Goal: Task Accomplishment & Management: Manage account settings

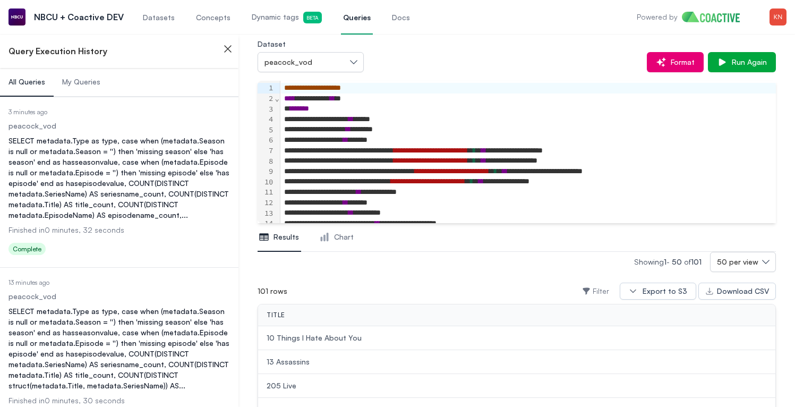
scroll to position [8111, 0]
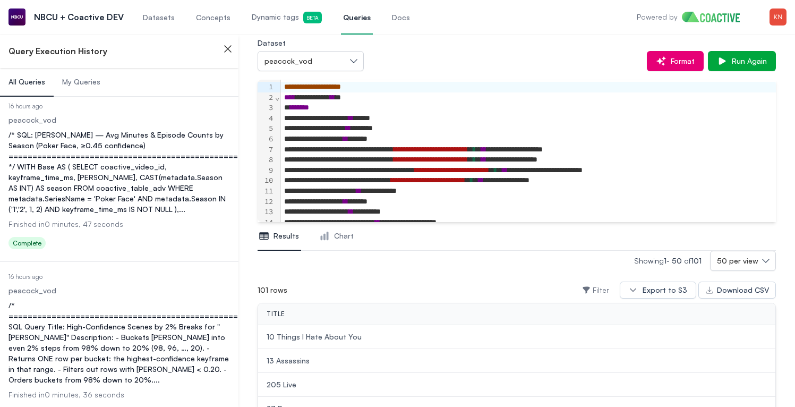
click at [252, 18] on span "Dynamic tags Beta" at bounding box center [287, 18] width 70 height 12
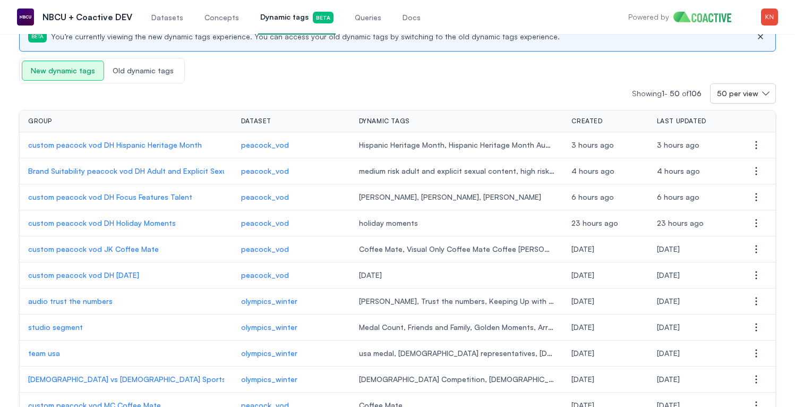
scroll to position [62, 0]
click at [189, 148] on p "custom peacock vod DH Hispanic Heritage Month" at bounding box center [126, 144] width 196 height 11
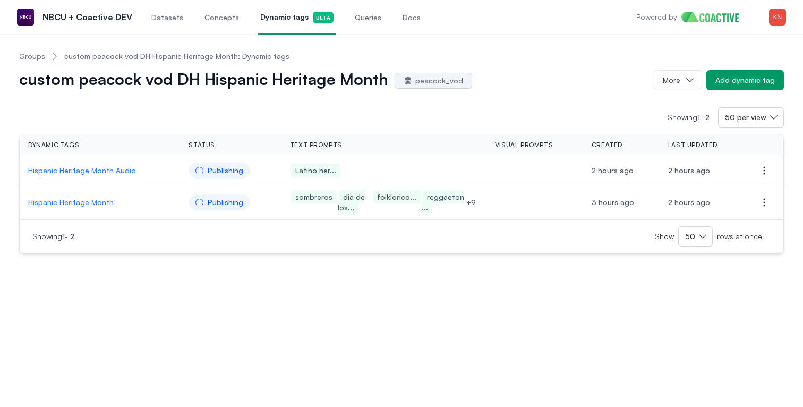
click at [117, 170] on p "Hispanic Heritage Month Audio" at bounding box center [99, 170] width 143 height 11
drag, startPoint x: 24, startPoint y: 171, endPoint x: 133, endPoint y: 171, distance: 108.9
click at [133, 171] on td "Hispanic Heritage Month Audio" at bounding box center [100, 170] width 160 height 29
copy p "Hispanic Heritage Month Audio"
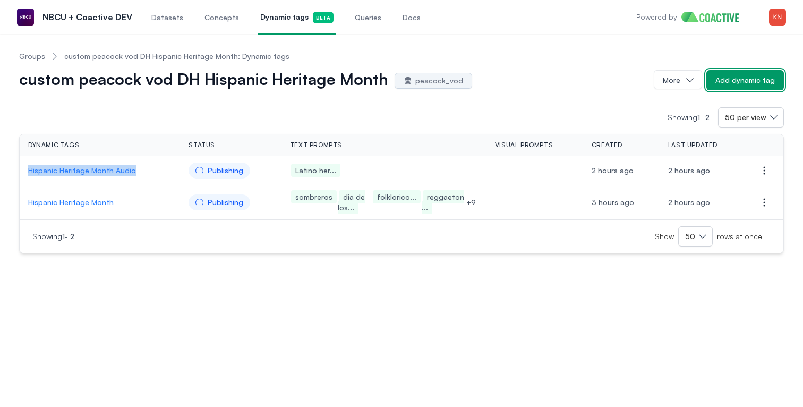
click at [729, 81] on div "Add dynamic tag" at bounding box center [744, 80] width 59 height 11
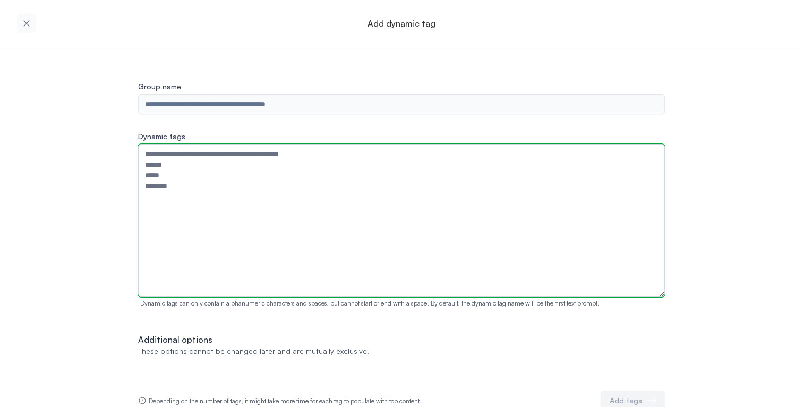
click at [358, 184] on textarea "Dynamic tags" at bounding box center [401, 220] width 527 height 153
paste textarea "**********"
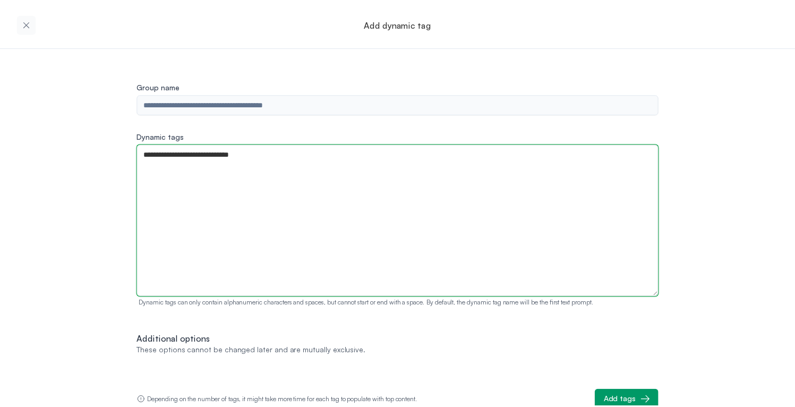
scroll to position [4, 0]
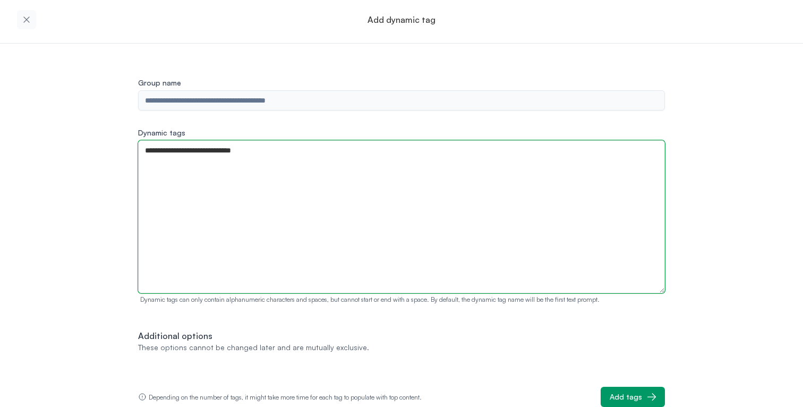
type textarea "**********"
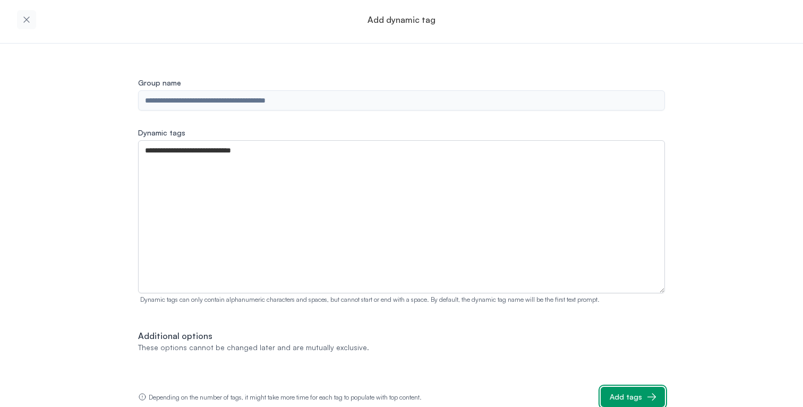
click at [610, 395] on div "Add tags" at bounding box center [626, 396] width 32 height 11
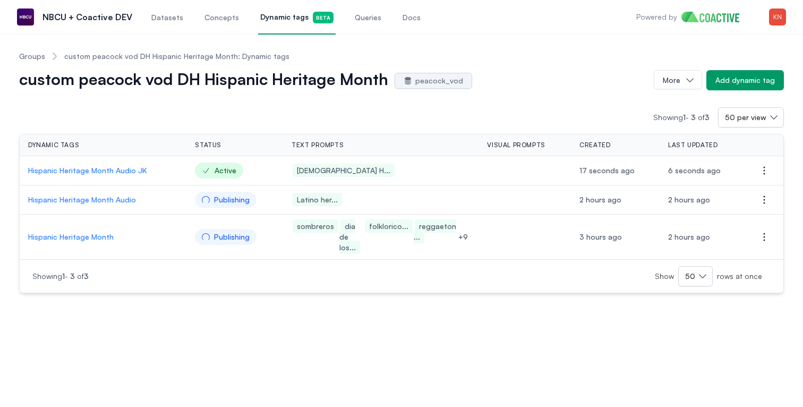
click at [134, 168] on p "Hispanic Heritage Month Audio JK" at bounding box center [103, 170] width 150 height 11
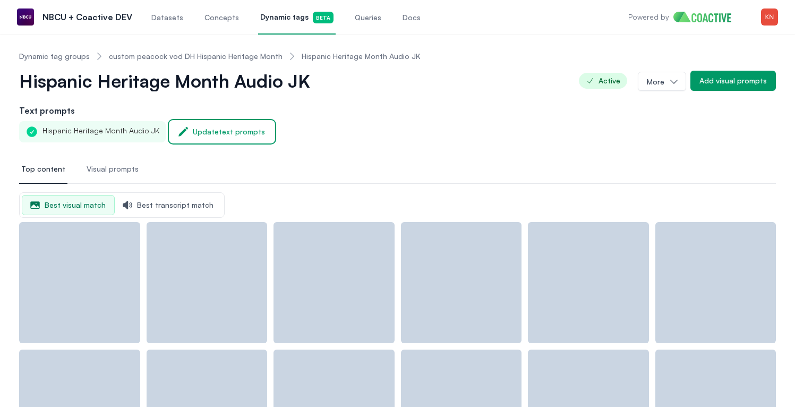
click at [204, 129] on div "Update text prompts" at bounding box center [229, 131] width 72 height 11
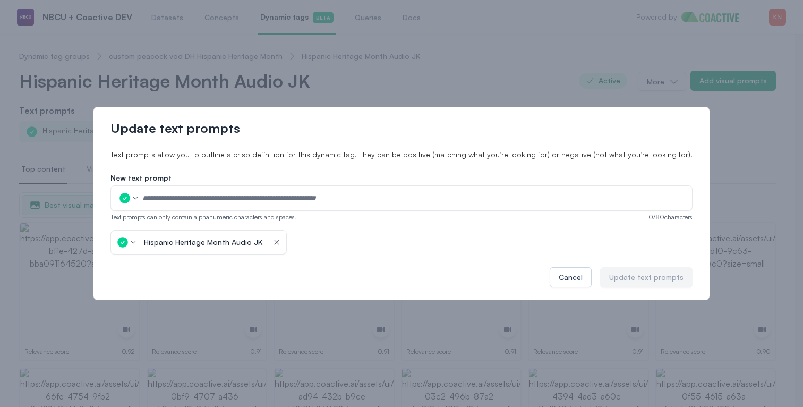
click at [207, 191] on input "text" at bounding box center [414, 198] width 544 height 16
type input "**********"
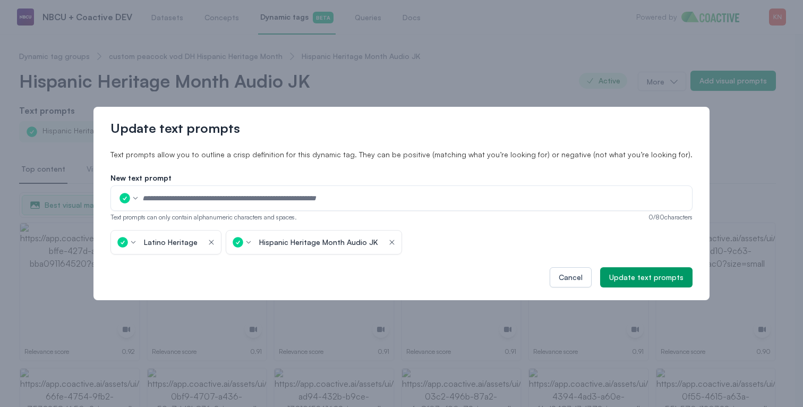
click at [396, 241] on icon "button" at bounding box center [392, 242] width 8 height 11
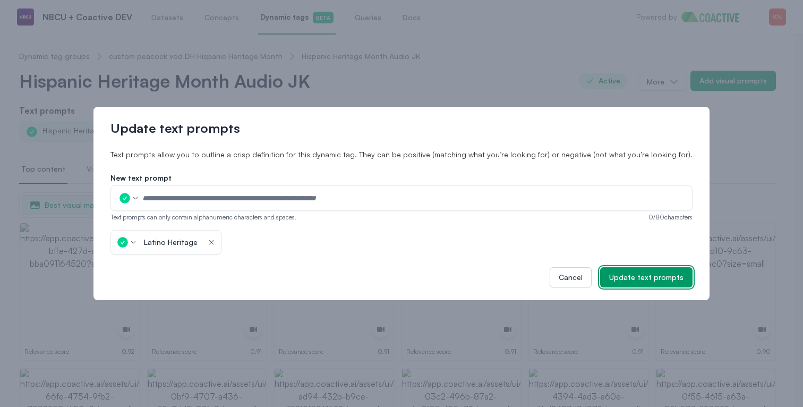
click at [609, 275] on div "Update text prompts" at bounding box center [646, 277] width 74 height 11
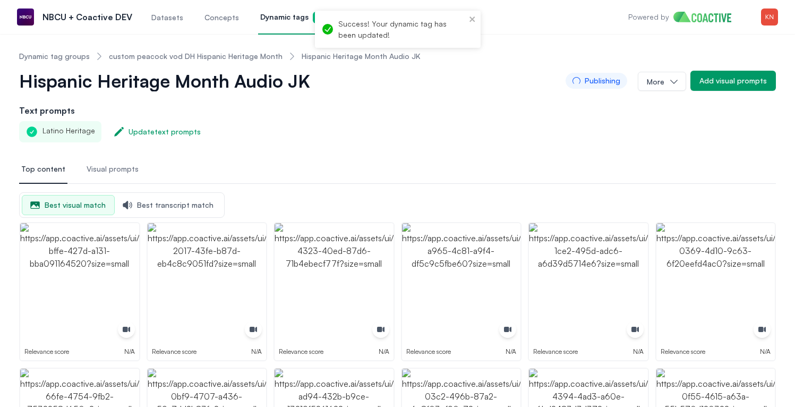
click at [238, 56] on link "custom peacock vod DH Hispanic Heritage Month" at bounding box center [196, 56] width 174 height 11
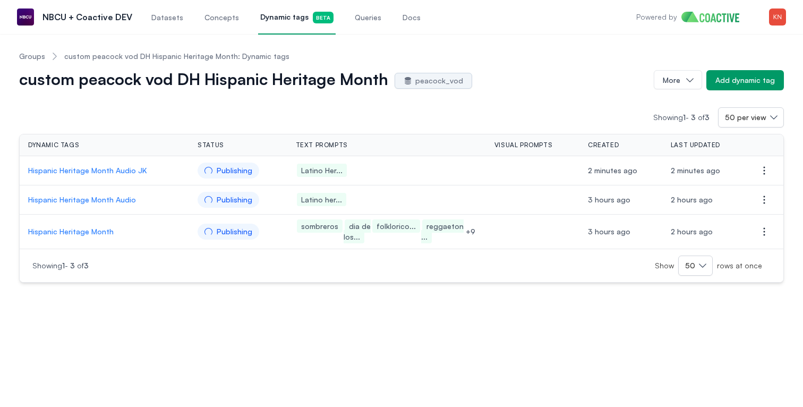
click at [136, 172] on p "Hispanic Heritage Month Audio JK" at bounding box center [104, 170] width 152 height 11
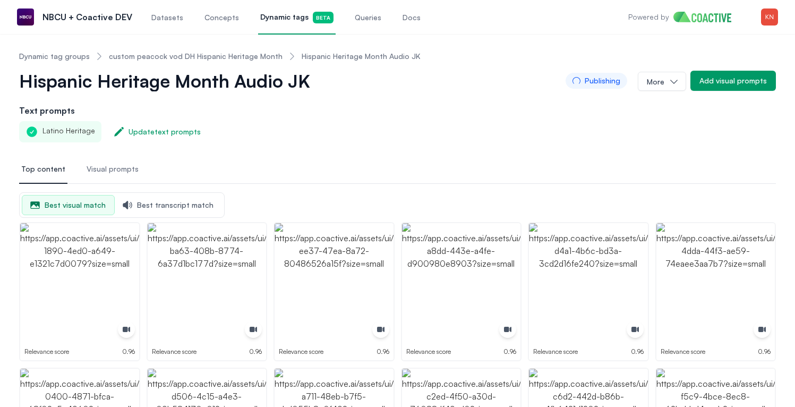
click at [136, 55] on link "custom peacock vod DH Hispanic Heritage Month" at bounding box center [196, 56] width 174 height 11
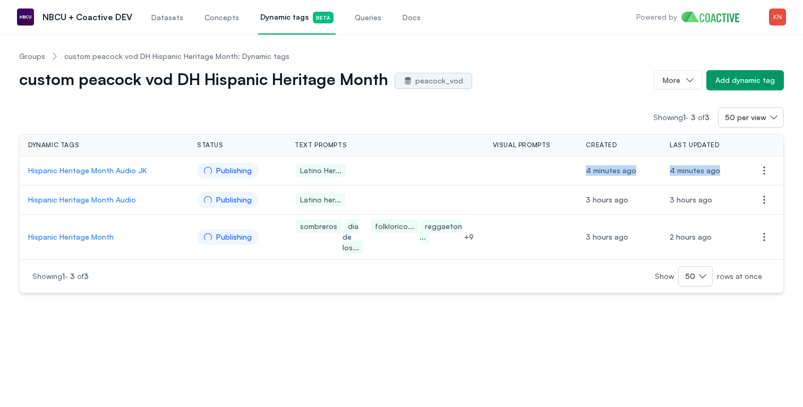
drag, startPoint x: 586, startPoint y: 172, endPoint x: 722, endPoint y: 167, distance: 136.0
click at [722, 167] on tr "Hispanic Heritage Month Audio JK Publishing Latino Her... 4 minutes ago 4 minut…" at bounding box center [402, 170] width 764 height 29
click at [722, 167] on td "4 minutes ago" at bounding box center [703, 170] width 84 height 29
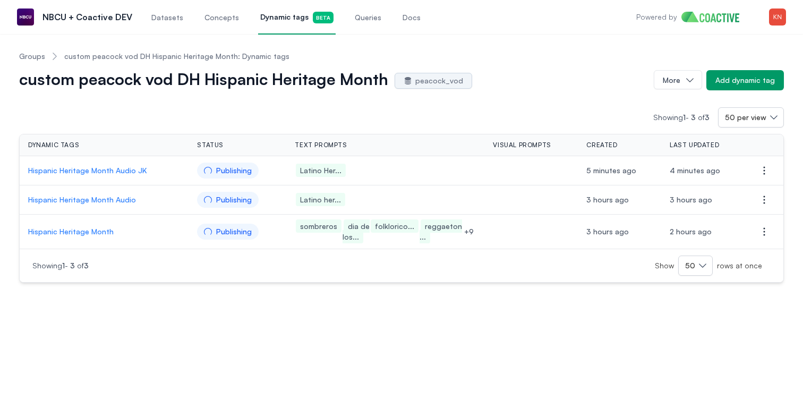
click at [136, 169] on p "Hispanic Heritage Month Audio JK" at bounding box center [104, 170] width 152 height 11
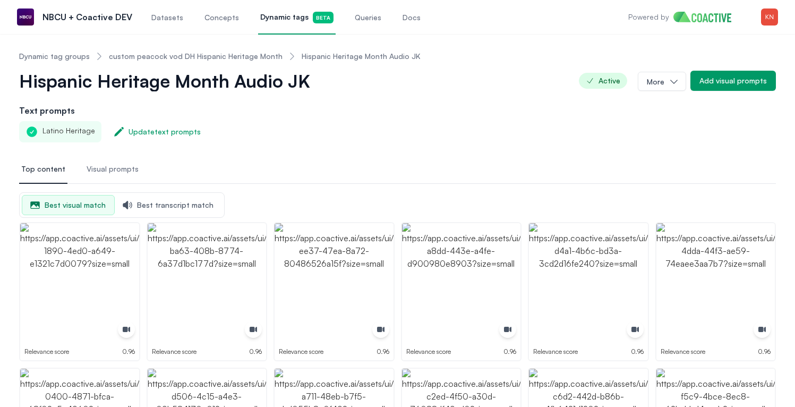
click at [208, 58] on link "custom peacock vod DH Hispanic Heritage Month" at bounding box center [196, 56] width 174 height 11
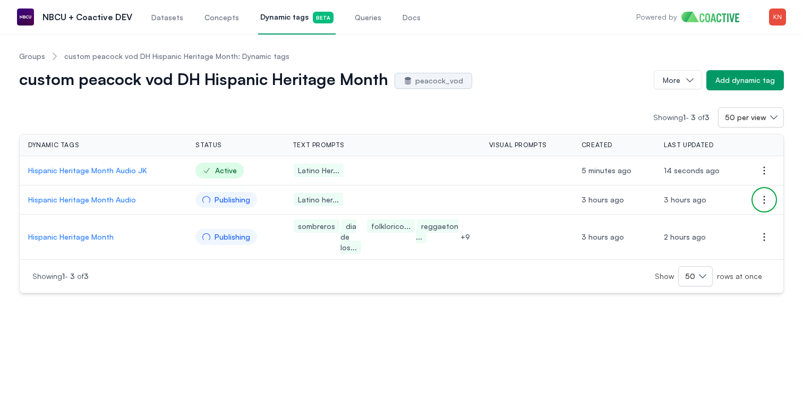
click at [760, 201] on icon "button" at bounding box center [764, 199] width 13 height 13
click at [724, 201] on td "3 hours ago" at bounding box center [700, 199] width 89 height 29
click at [122, 200] on p "Hispanic Heritage Month Audio" at bounding box center [103, 199] width 150 height 11
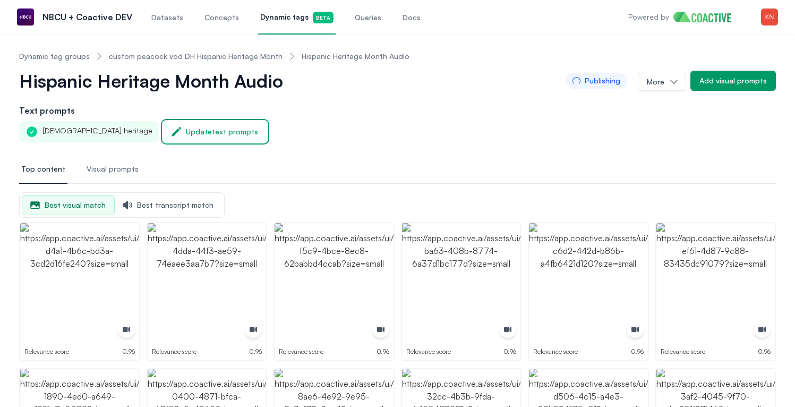
click at [186, 127] on div "Update text prompts" at bounding box center [222, 131] width 72 height 11
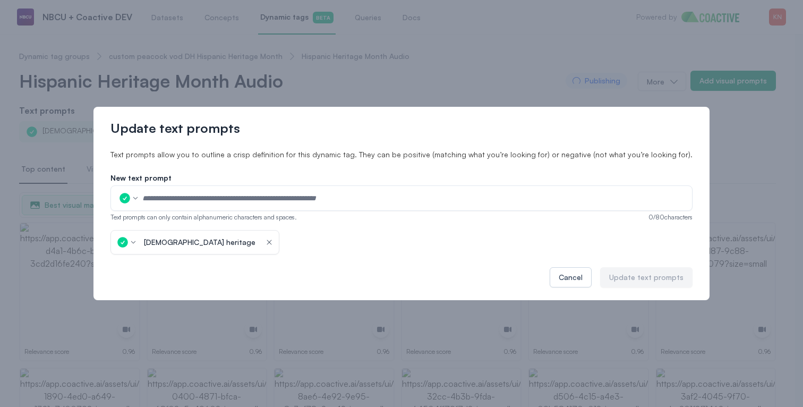
click at [209, 195] on input "text" at bounding box center [414, 198] width 544 height 16
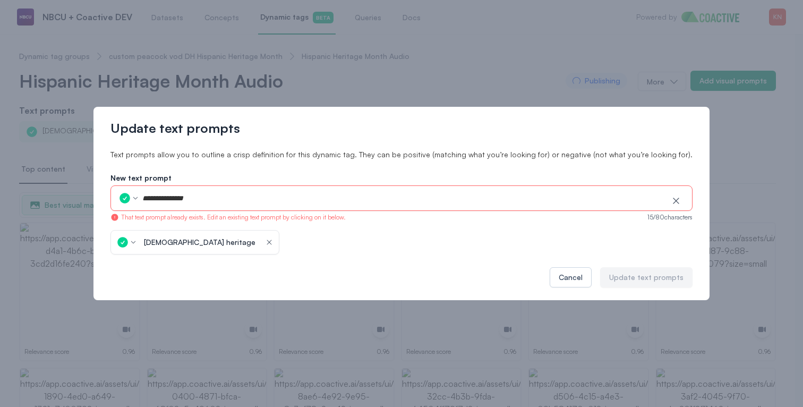
type input "**********"
click at [265, 242] on icon "button" at bounding box center [269, 242] width 8 height 11
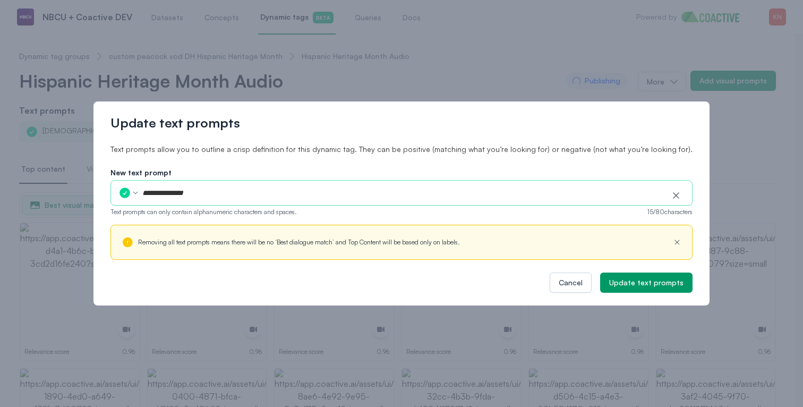
click at [229, 193] on input "**********" at bounding box center [403, 193] width 522 height 16
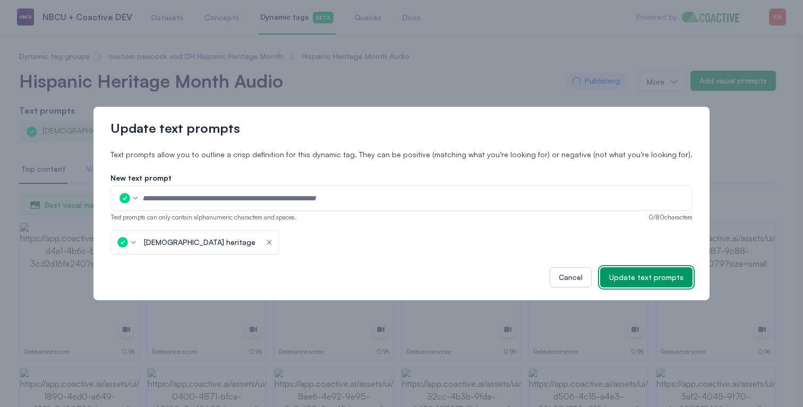
click at [618, 284] on button "Update text prompts" at bounding box center [646, 277] width 92 height 20
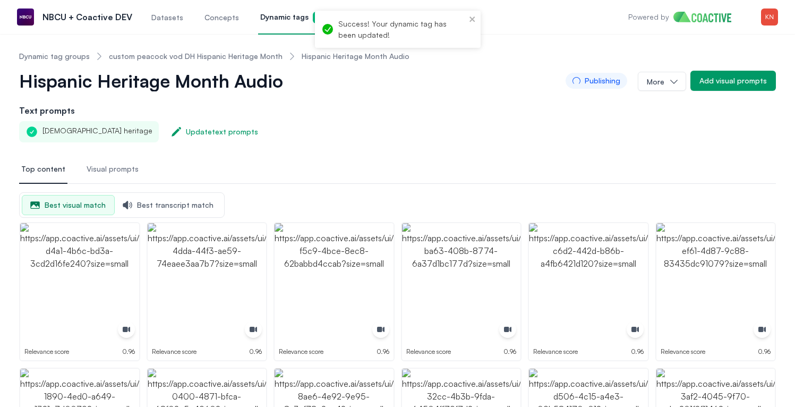
click at [235, 55] on link "custom peacock vod DH Hispanic Heritage Month" at bounding box center [196, 56] width 174 height 11
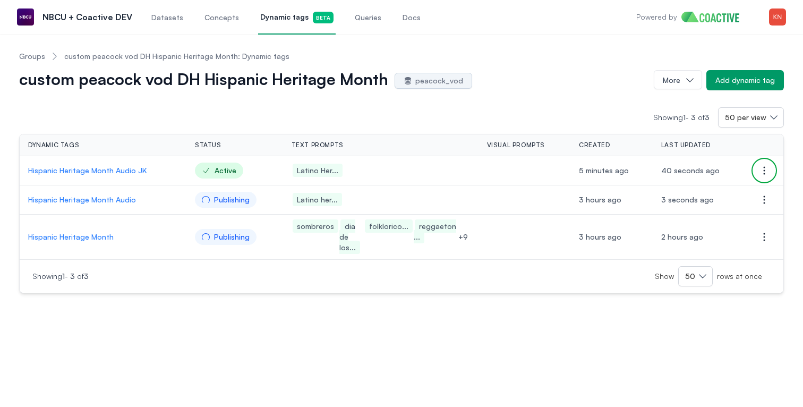
click at [763, 170] on icon "button" at bounding box center [764, 170] width 13 height 13
click at [741, 188] on button "Delete dynamic tag" at bounding box center [711, 191] width 119 height 19
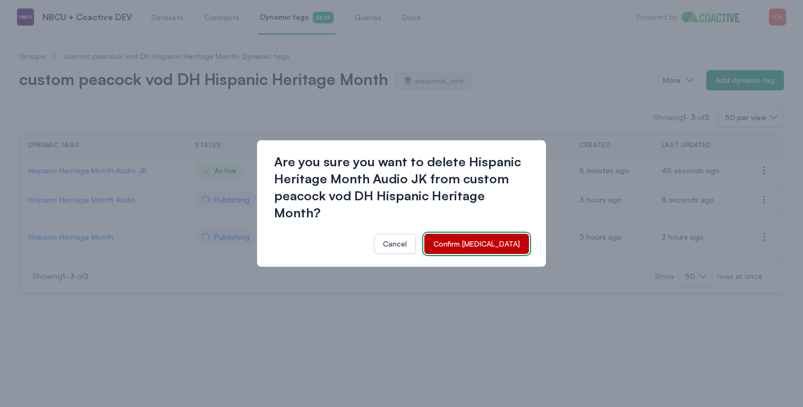
click at [516, 247] on div "Confirm deletion" at bounding box center [476, 243] width 87 height 11
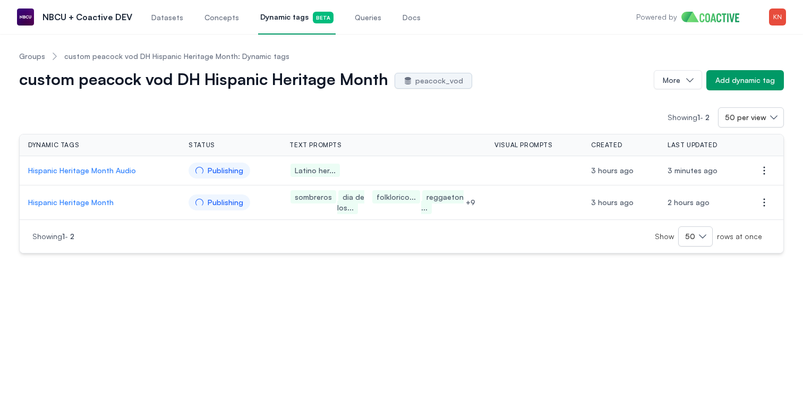
click at [45, 57] on div "custom peacock vod DH Hispanic Heritage Month: Dynamic tags" at bounding box center [167, 56] width 244 height 11
click at [37, 57] on link "Groups" at bounding box center [32, 56] width 26 height 11
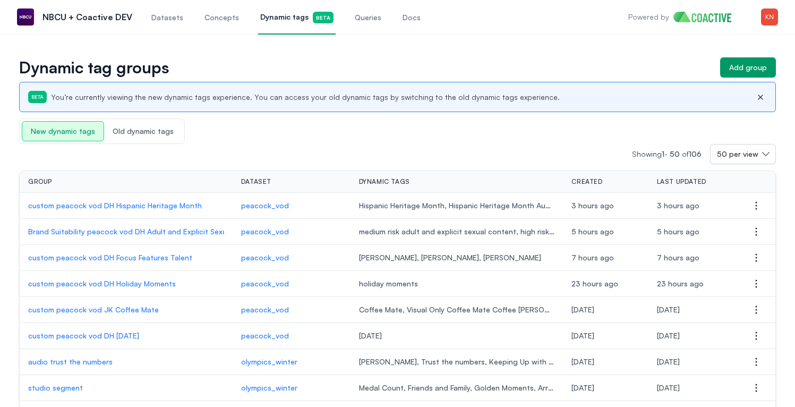
click at [758, 96] on icon "button" at bounding box center [760, 97] width 13 height 8
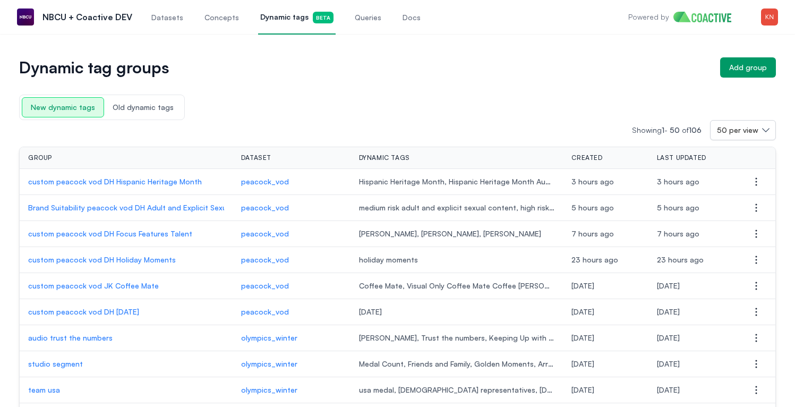
click at [157, 186] on p "custom peacock vod DH Hispanic Heritage Month" at bounding box center [126, 181] width 196 height 11
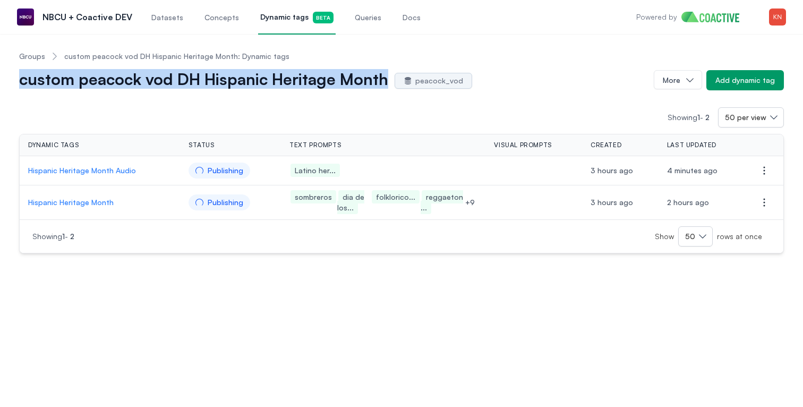
drag, startPoint x: 384, startPoint y: 82, endPoint x: 19, endPoint y: 79, distance: 365.4
click at [19, 79] on h1 "custom peacock vod DH Hispanic Heritage Month" at bounding box center [203, 80] width 369 height 17
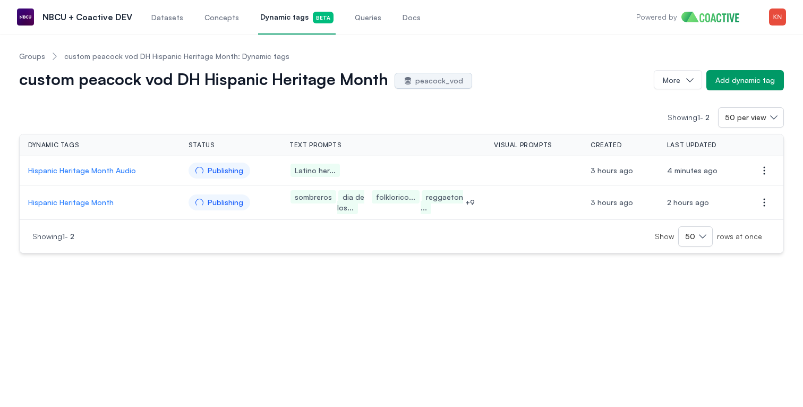
drag, startPoint x: 21, startPoint y: 80, endPoint x: 305, endPoint y: 67, distance: 284.4
click at [305, 67] on div "Groups custom peacock vod DH Hispanic Heritage Month: Dynamic tags custom peaco…" at bounding box center [401, 66] width 765 height 48
click at [40, 57] on link "Groups" at bounding box center [32, 56] width 26 height 11
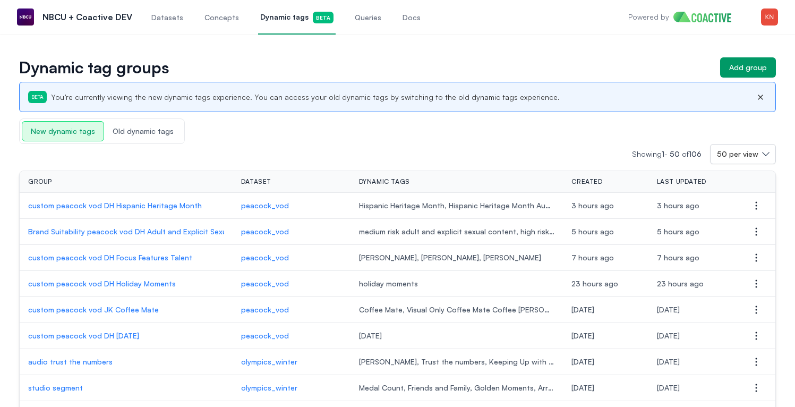
click at [191, 203] on p "custom peacock vod DH Hispanic Heritage Month" at bounding box center [126, 205] width 196 height 11
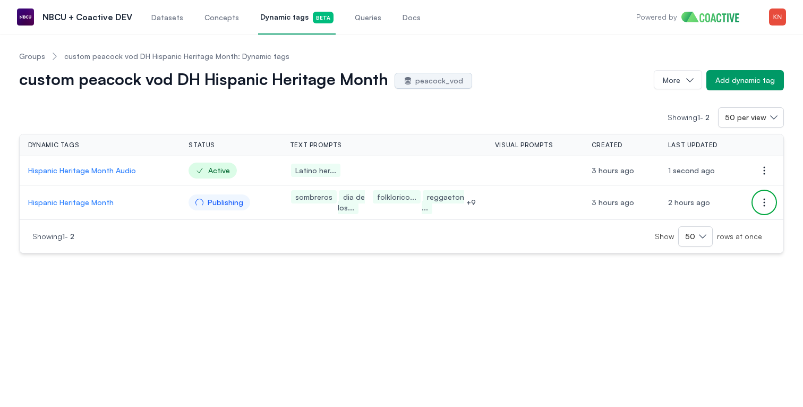
click at [771, 203] on button "Open options" at bounding box center [764, 202] width 21 height 21
click at [528, 209] on td at bounding box center [534, 202] width 97 height 35
click at [105, 200] on p "Hispanic Heritage Month" at bounding box center [99, 202] width 143 height 11
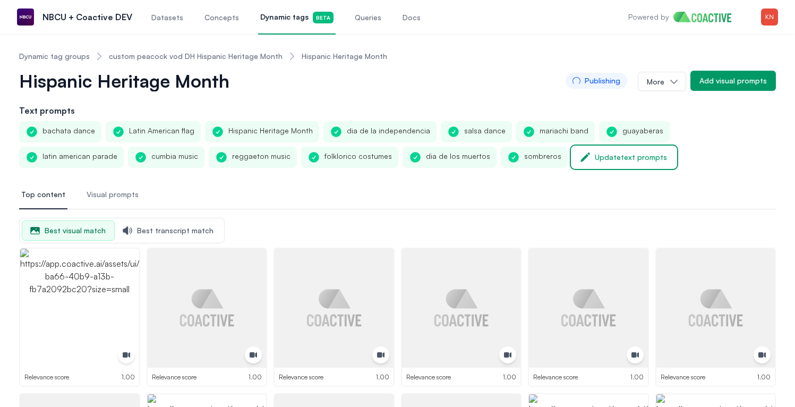
click at [595, 157] on div "Update text prompts" at bounding box center [631, 157] width 72 height 11
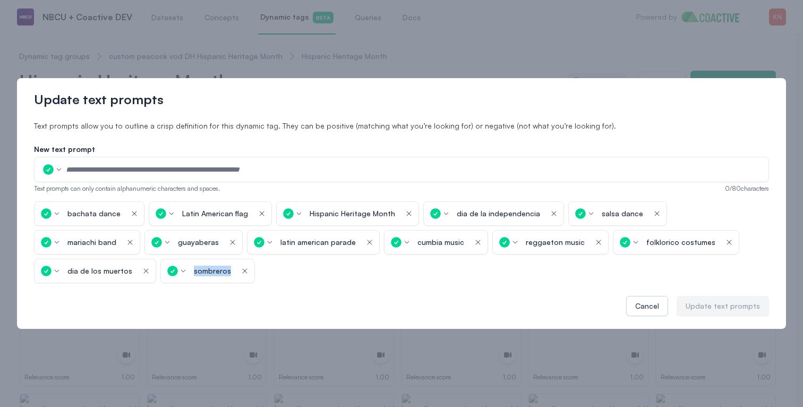
click at [241, 269] on icon "button" at bounding box center [245, 271] width 8 height 11
click at [163, 177] on input "text" at bounding box center [413, 169] width 697 height 16
paste input "*********"
type input "*********"
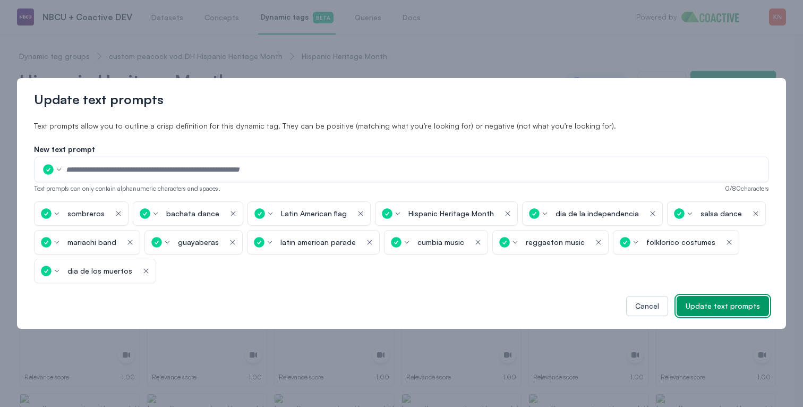
click at [727, 305] on div "Update text prompts" at bounding box center [723, 306] width 74 height 11
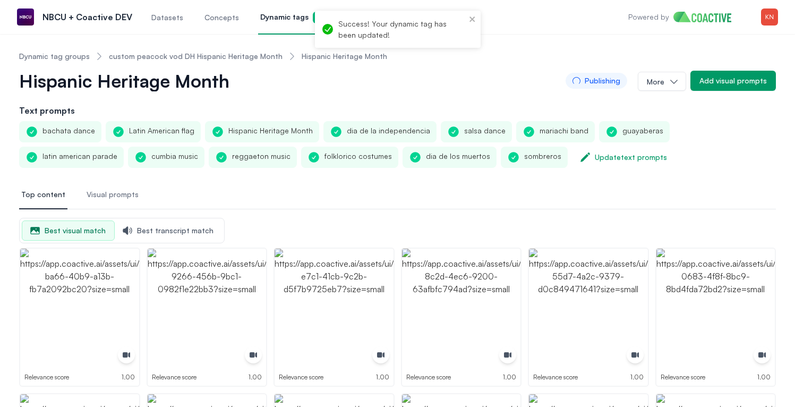
click at [221, 53] on link "custom peacock vod DH Hispanic Heritage Month" at bounding box center [196, 56] width 174 height 11
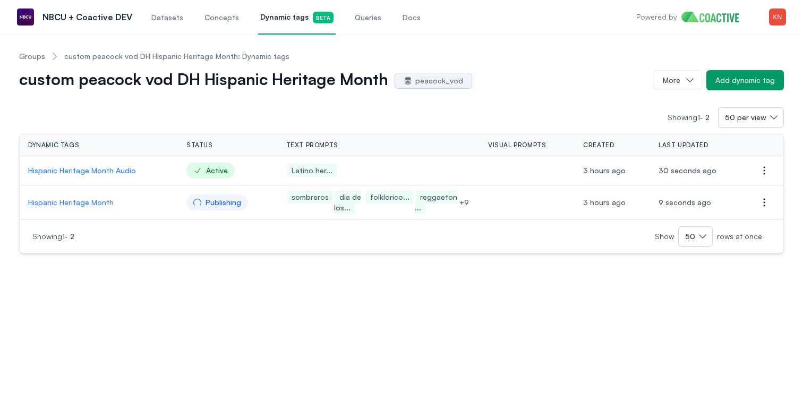
click at [41, 55] on link "Groups" at bounding box center [32, 56] width 26 height 11
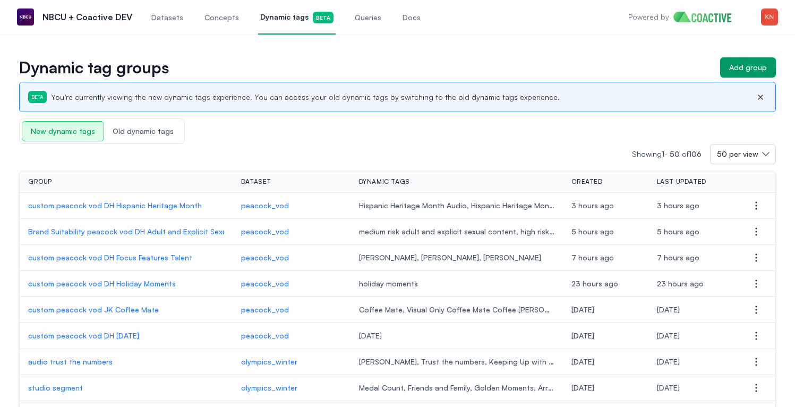
click at [166, 255] on p "custom peacock vod DH Focus Features Talent" at bounding box center [126, 257] width 196 height 11
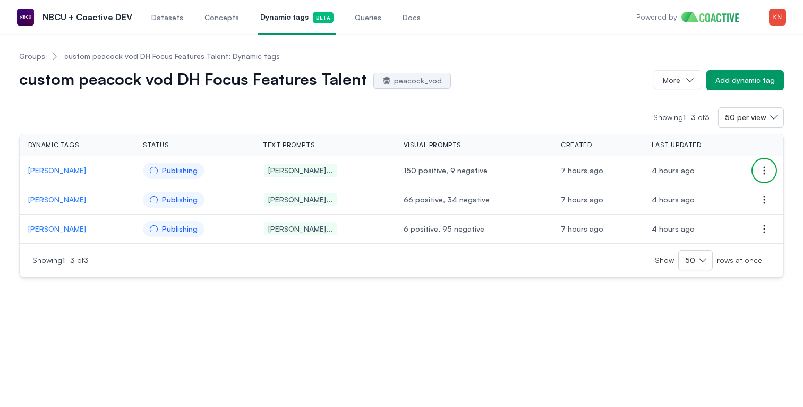
click at [764, 168] on icon "button" at bounding box center [764, 170] width 13 height 13
click at [484, 160] on td "150 positive, 9 negative" at bounding box center [474, 170] width 158 height 29
click at [54, 172] on p "Hugh Jackman" at bounding box center [77, 170] width 98 height 11
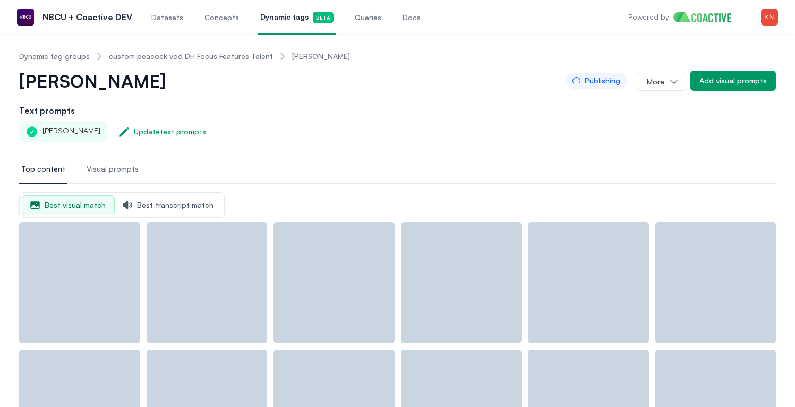
click at [71, 126] on div "Hugh Jackman" at bounding box center [63, 131] width 88 height 21
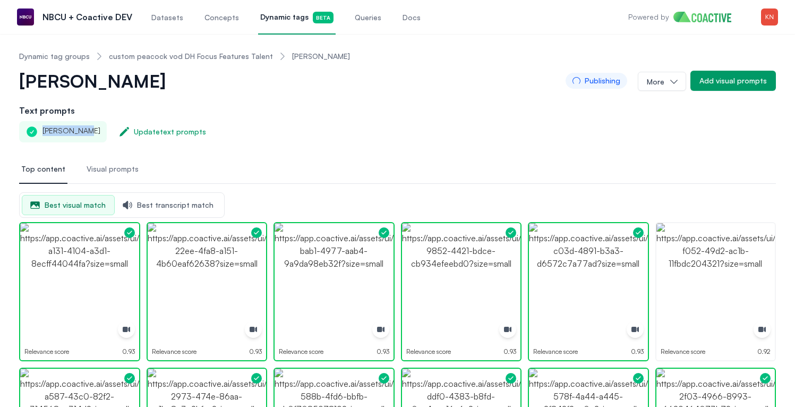
drag, startPoint x: 42, startPoint y: 130, endPoint x: 88, endPoint y: 131, distance: 46.2
click at [88, 131] on div "Hugh Jackman" at bounding box center [63, 131] width 88 height 21
click at [53, 131] on div "Hugh Jackman" at bounding box center [63, 131] width 88 height 21
drag, startPoint x: 45, startPoint y: 131, endPoint x: 91, endPoint y: 132, distance: 46.2
click at [91, 132] on div "Hugh Jackman" at bounding box center [63, 131] width 88 height 21
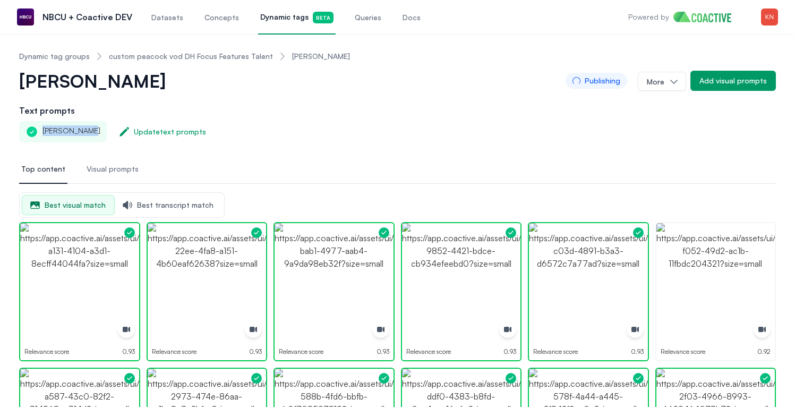
copy div "Hugh Jackman"
click at [149, 133] on div "Update text prompts" at bounding box center [170, 131] width 72 height 11
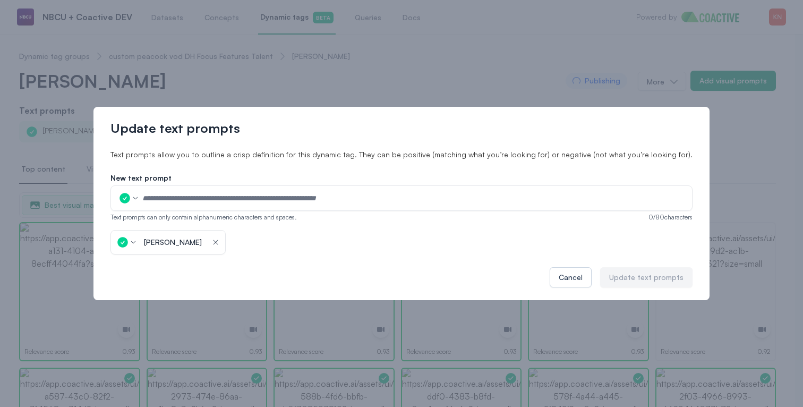
click at [220, 239] on icon "button" at bounding box center [215, 242] width 8 height 11
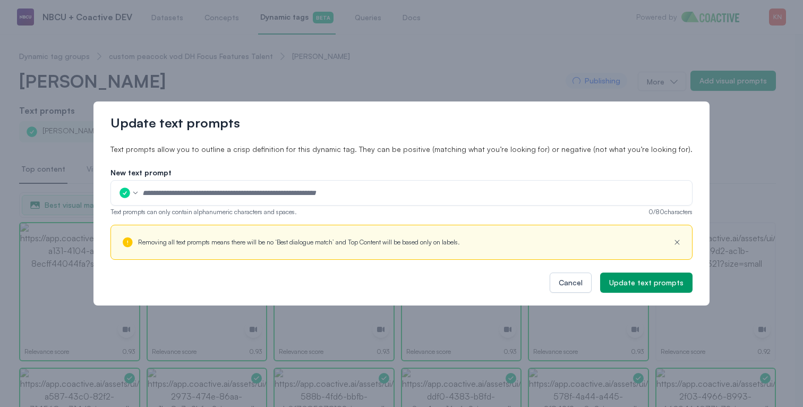
click at [226, 198] on input "text" at bounding box center [414, 193] width 544 height 16
paste input "**********"
type input "**********"
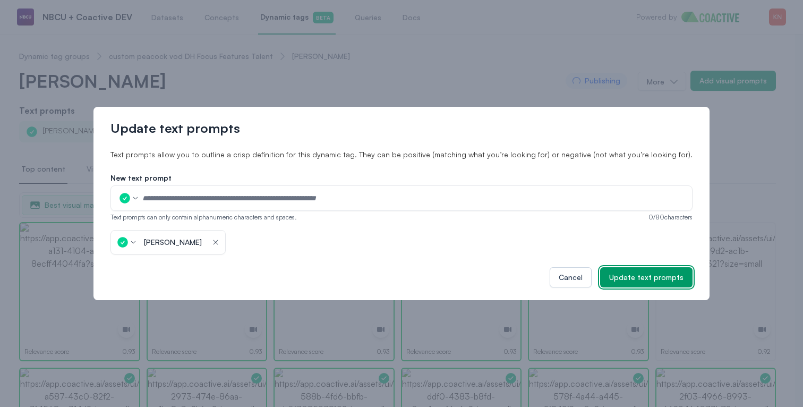
click at [641, 276] on div "Update text prompts" at bounding box center [646, 277] width 74 height 11
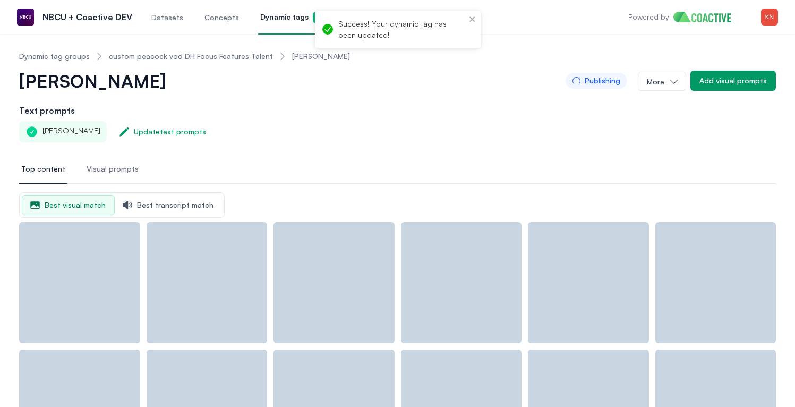
click at [226, 56] on link "custom peacock vod DH Focus Features Talent" at bounding box center [191, 56] width 164 height 11
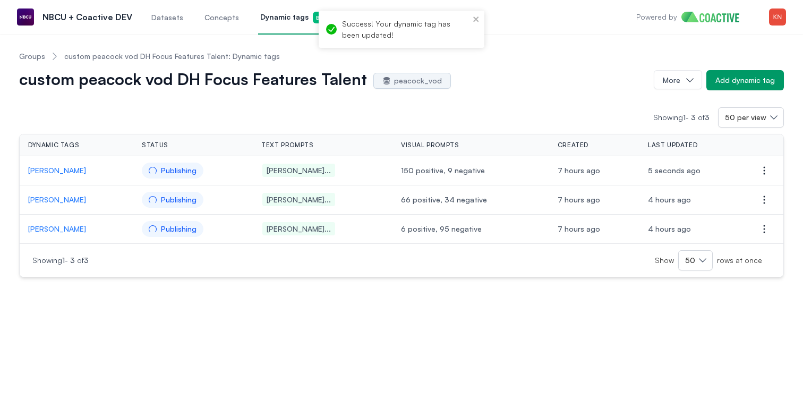
click at [52, 200] on p "Kate Hudson" at bounding box center [76, 199] width 97 height 11
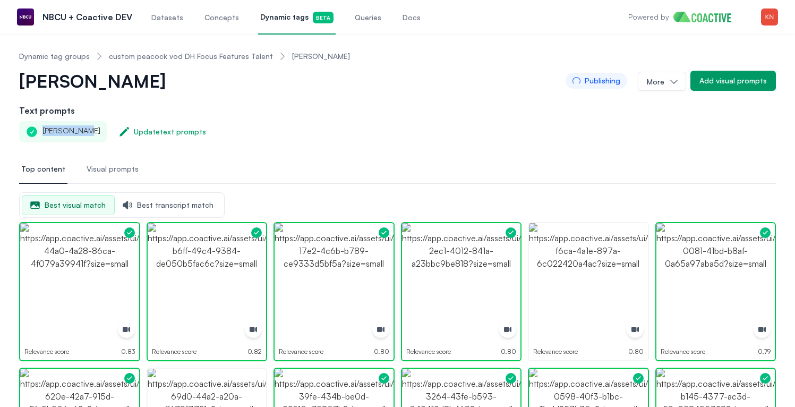
drag, startPoint x: 42, startPoint y: 129, endPoint x: 82, endPoint y: 130, distance: 40.4
click at [82, 130] on div "Kate Hudson" at bounding box center [63, 131] width 88 height 21
copy div "Kate Hudson"
click at [134, 129] on div "Update text prompts" at bounding box center [170, 131] width 72 height 11
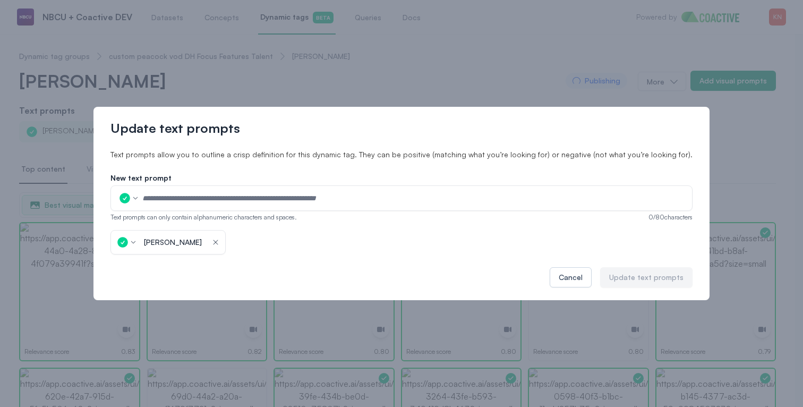
click at [217, 240] on icon "button" at bounding box center [215, 241] width 5 height 5
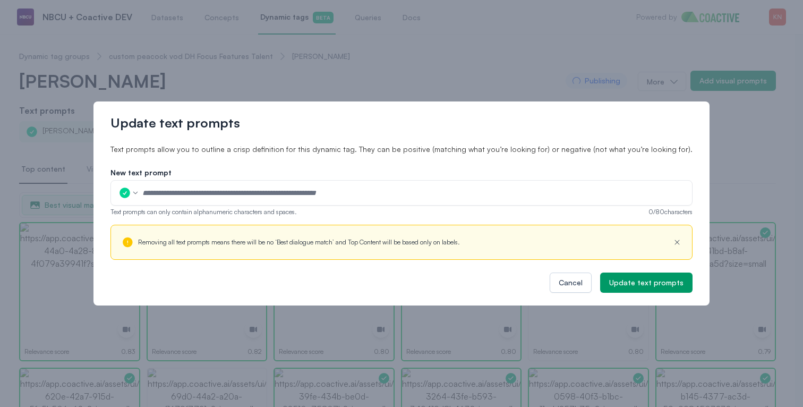
click at [250, 194] on input "text" at bounding box center [414, 193] width 544 height 16
paste input "**********"
type input "**********"
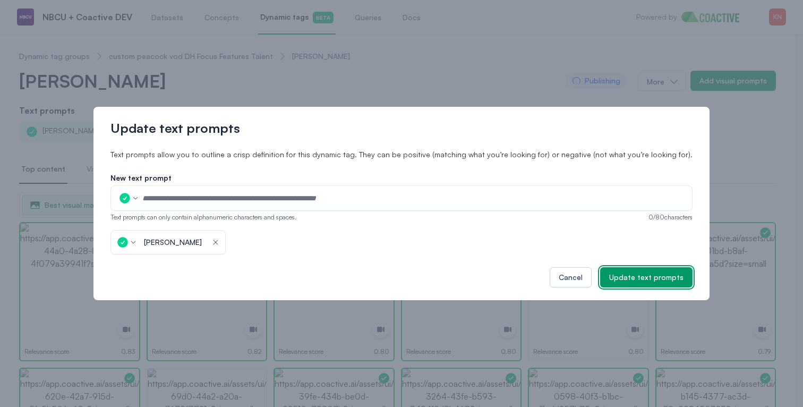
click at [637, 273] on div "Update text prompts" at bounding box center [646, 277] width 74 height 11
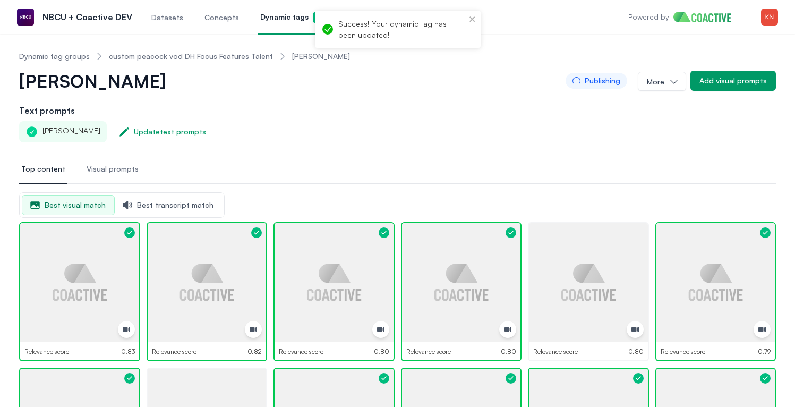
click at [177, 56] on link "custom peacock vod DH Focus Features Talent" at bounding box center [191, 56] width 164 height 11
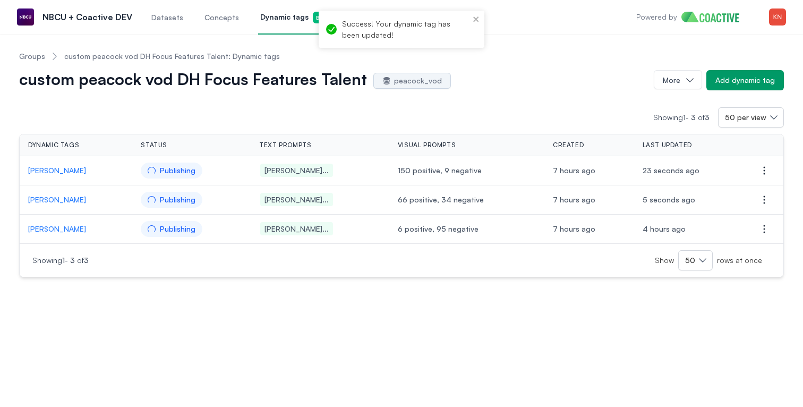
click at [64, 231] on p "Neil Diamond" at bounding box center [76, 229] width 96 height 11
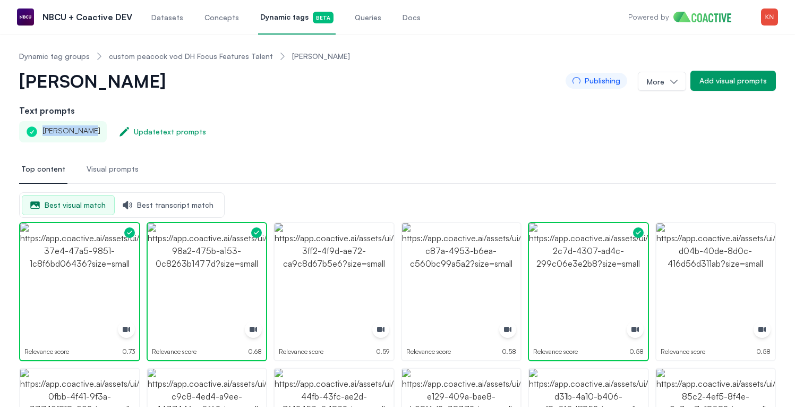
drag, startPoint x: 41, startPoint y: 132, endPoint x: 86, endPoint y: 133, distance: 44.6
click at [86, 133] on div "Neil Diamond" at bounding box center [63, 131] width 88 height 21
copy div "Neil Diamond"
click at [155, 132] on div "Update text prompts" at bounding box center [170, 131] width 72 height 11
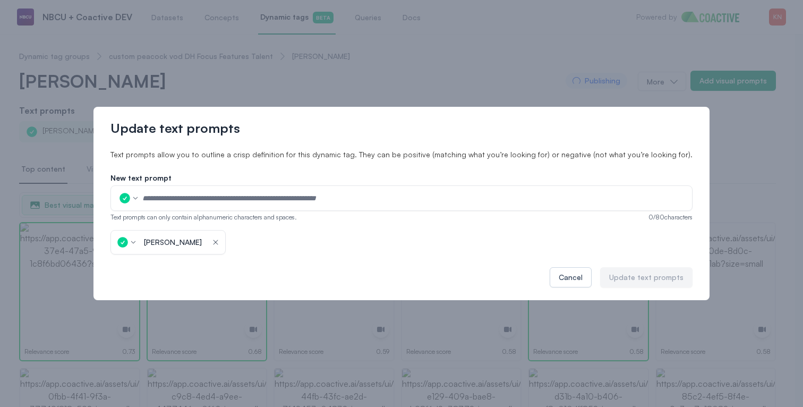
click at [218, 243] on icon "button" at bounding box center [215, 242] width 8 height 11
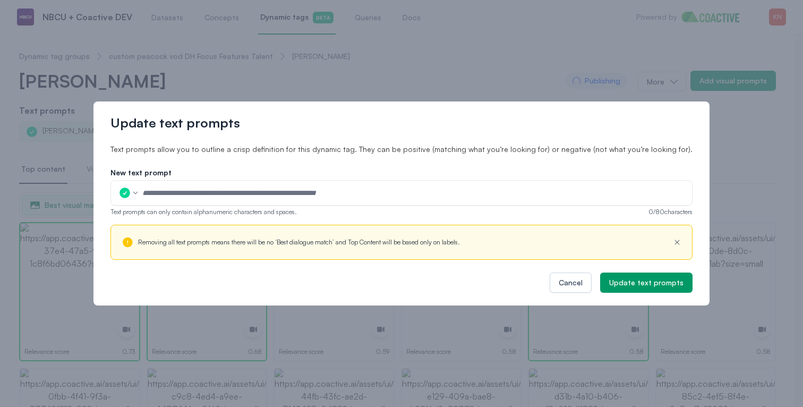
click at [231, 196] on input "text" at bounding box center [414, 193] width 544 height 16
paste input "**********"
type input "**********"
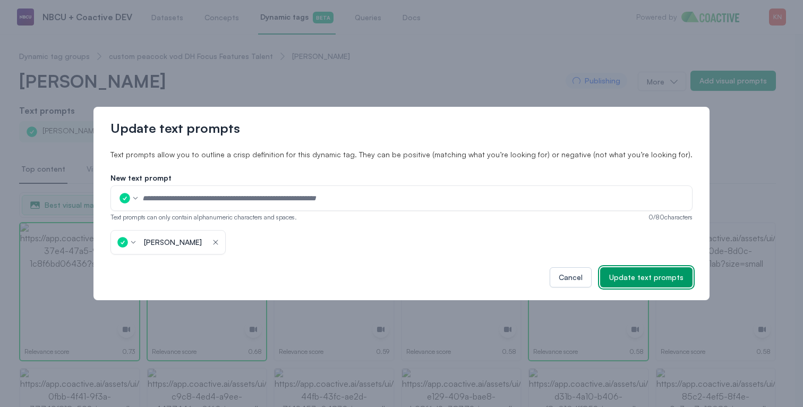
click at [616, 286] on button "Update text prompts" at bounding box center [646, 277] width 92 height 20
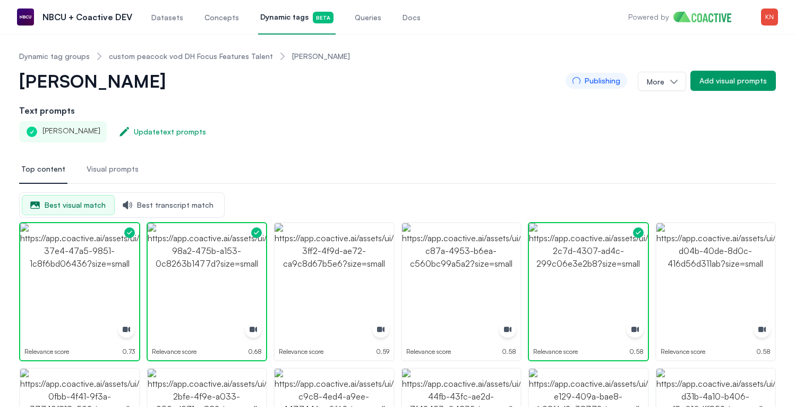
click at [220, 61] on link "custom peacock vod DH Focus Features Talent" at bounding box center [191, 56] width 164 height 11
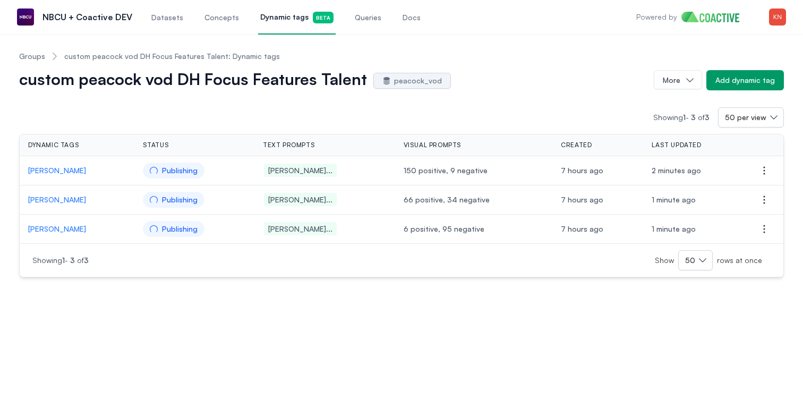
click at [33, 54] on link "Groups" at bounding box center [32, 56] width 26 height 11
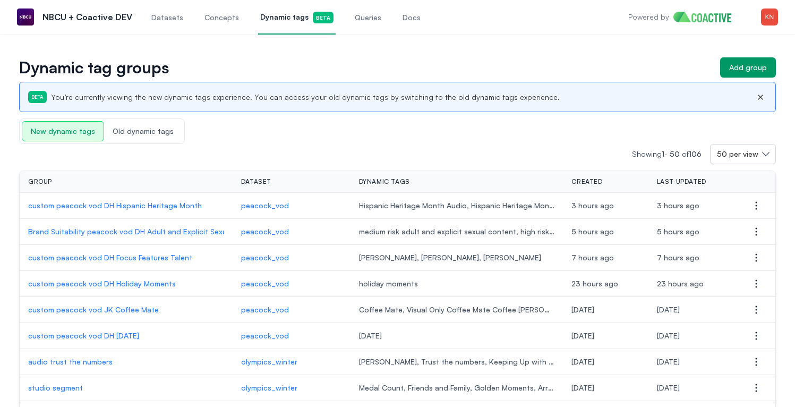
click at [762, 97] on icon "button" at bounding box center [760, 97] width 13 height 8
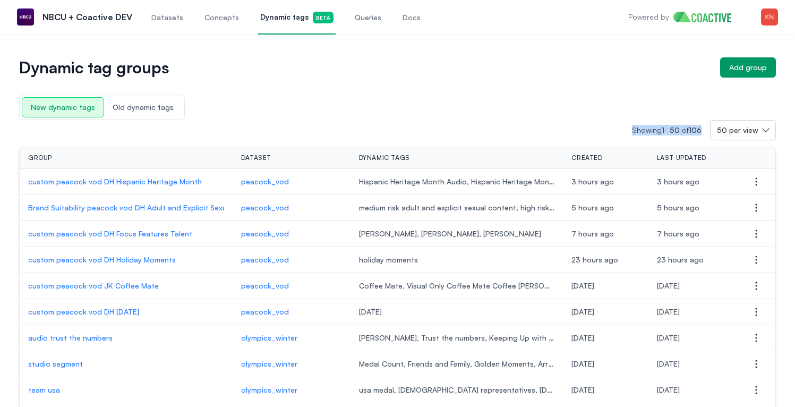
drag, startPoint x: 629, startPoint y: 132, endPoint x: 702, endPoint y: 135, distance: 73.4
click at [702, 135] on div "Showing 1 - 50 of 106 50 per view" at bounding box center [397, 130] width 757 height 20
click at [702, 135] on div "Showing 1 - 50 of 106 50 per view" at bounding box center [704, 130] width 144 height 20
drag, startPoint x: 628, startPoint y: 126, endPoint x: 701, endPoint y: 130, distance: 73.4
click at [701, 130] on div "Showing 1 - 50 of 106 50 per view" at bounding box center [397, 130] width 757 height 20
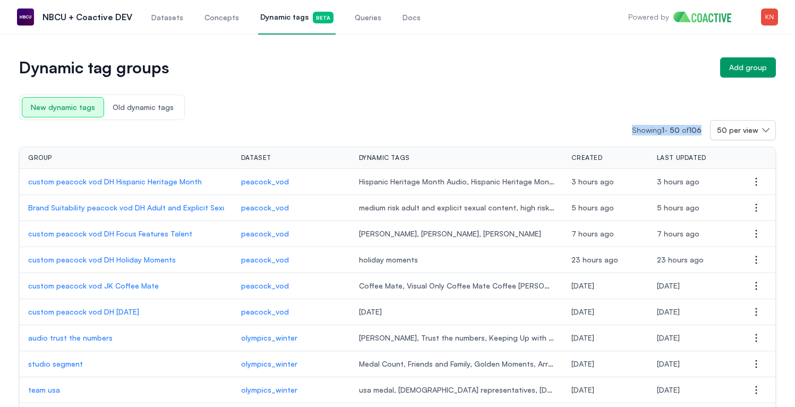
click at [701, 130] on span "106" at bounding box center [695, 129] width 13 height 9
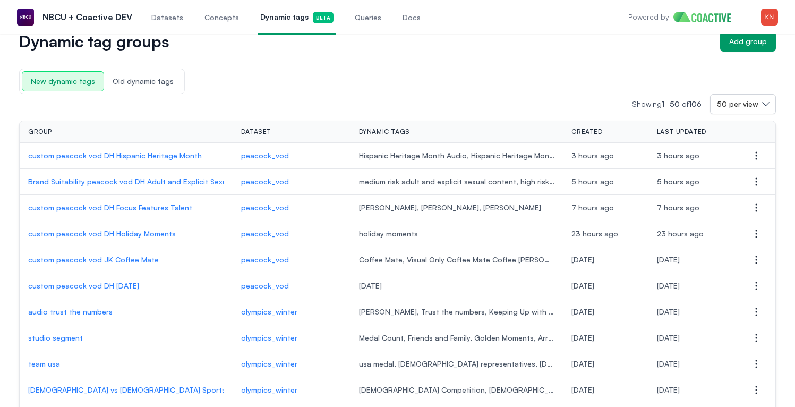
scroll to position [27, 0]
click at [180, 209] on p "custom peacock vod DH Focus Features Talent" at bounding box center [126, 207] width 196 height 11
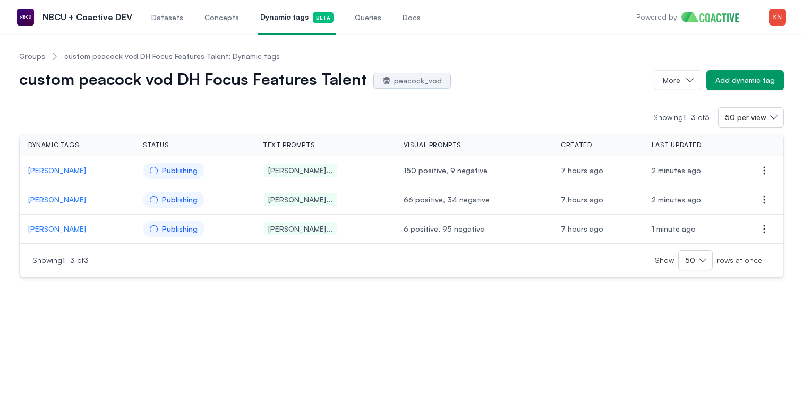
click at [29, 61] on link "Groups" at bounding box center [32, 56] width 26 height 11
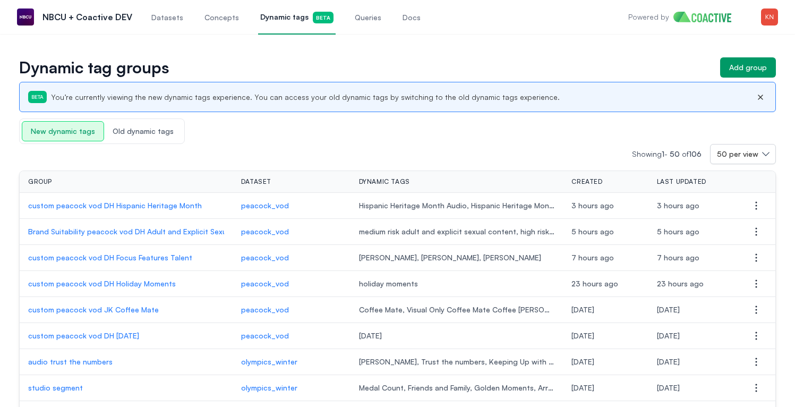
click at [148, 284] on p "custom peacock vod DH Holiday Moments" at bounding box center [126, 283] width 196 height 11
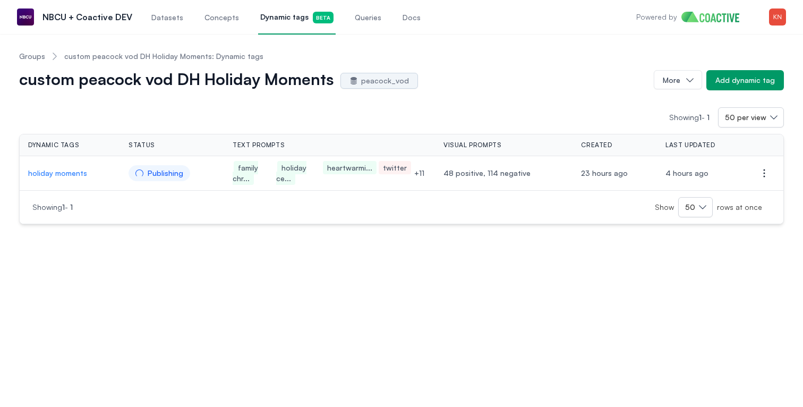
click at [45, 54] on div "custom peacock vod DH Holiday Moments: Dynamic tags" at bounding box center [154, 56] width 218 height 11
click at [42, 54] on link "Groups" at bounding box center [32, 56] width 26 height 11
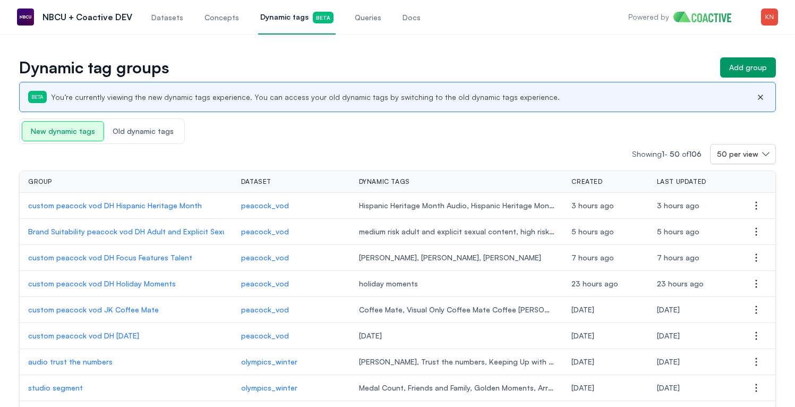
click at [103, 206] on p "custom peacock vod DH Hispanic Heritage Month" at bounding box center [126, 205] width 196 height 11
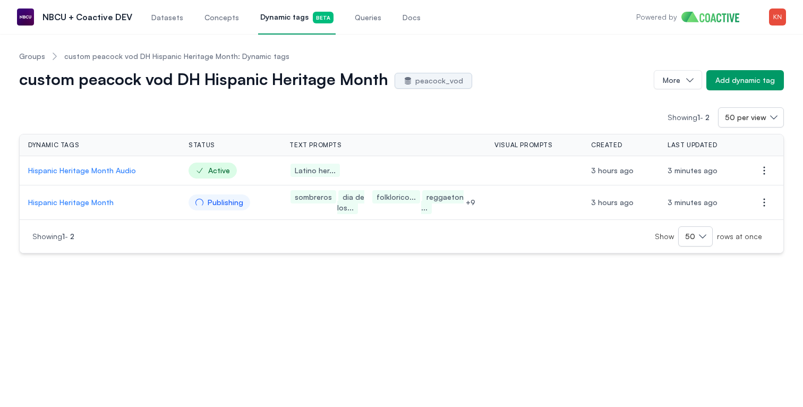
click at [32, 54] on link "Groups" at bounding box center [32, 56] width 26 height 11
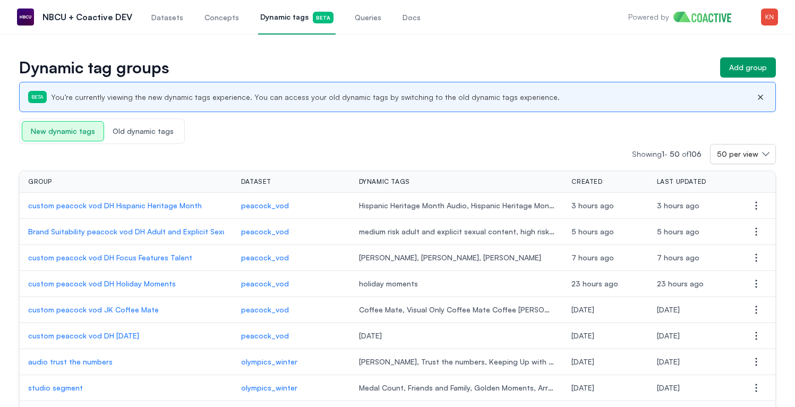
click at [186, 204] on p "custom peacock vod DH Hispanic Heritage Month" at bounding box center [126, 205] width 196 height 11
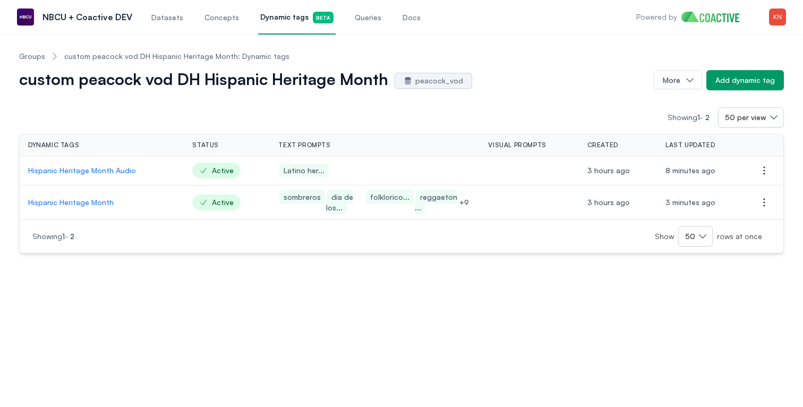
click at [42, 60] on link "Groups" at bounding box center [32, 56] width 26 height 11
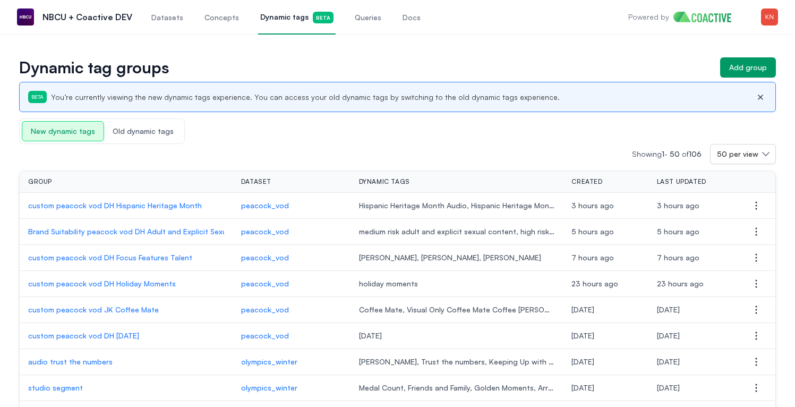
click at [183, 206] on p "custom peacock vod DH Hispanic Heritage Month" at bounding box center [126, 205] width 196 height 11
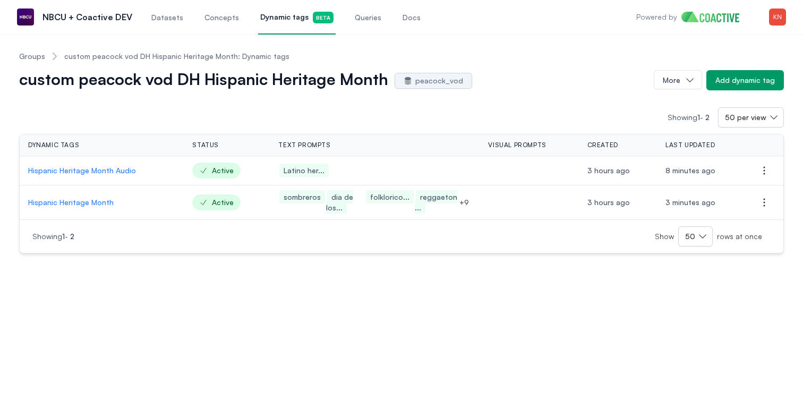
click at [36, 59] on link "Groups" at bounding box center [32, 56] width 26 height 11
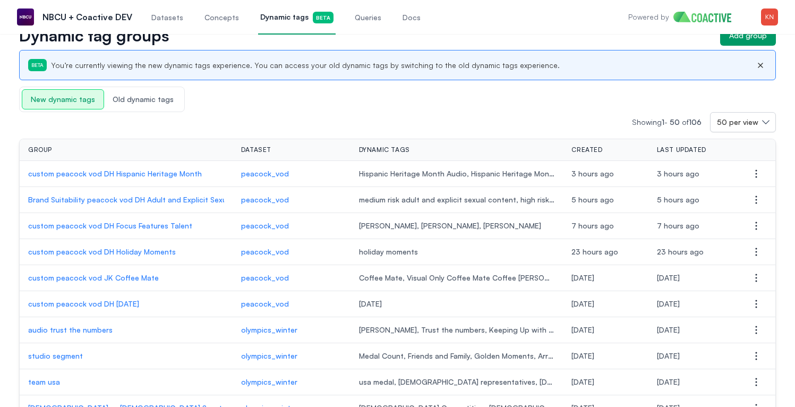
scroll to position [34, 0]
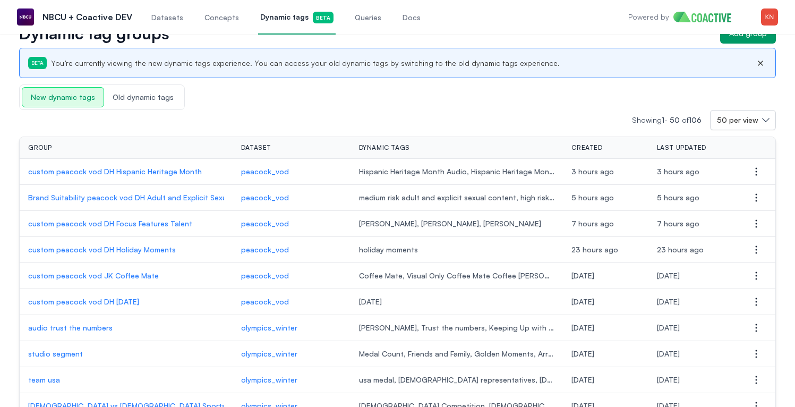
click at [179, 222] on p "custom peacock vod DH Focus Features Talent" at bounding box center [126, 223] width 196 height 11
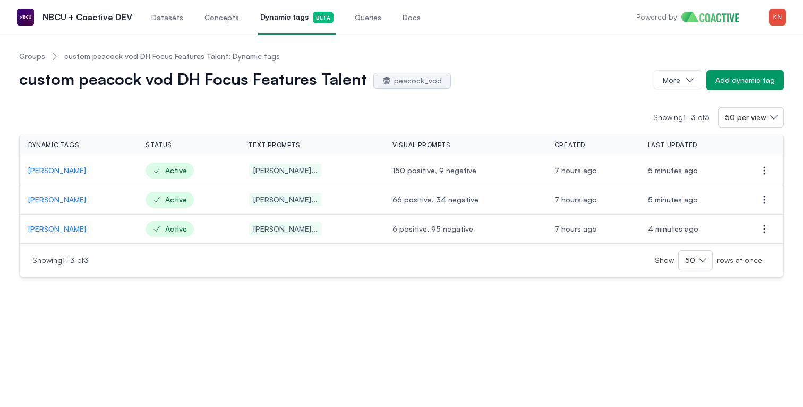
click at [32, 57] on link "Groups" at bounding box center [32, 56] width 26 height 11
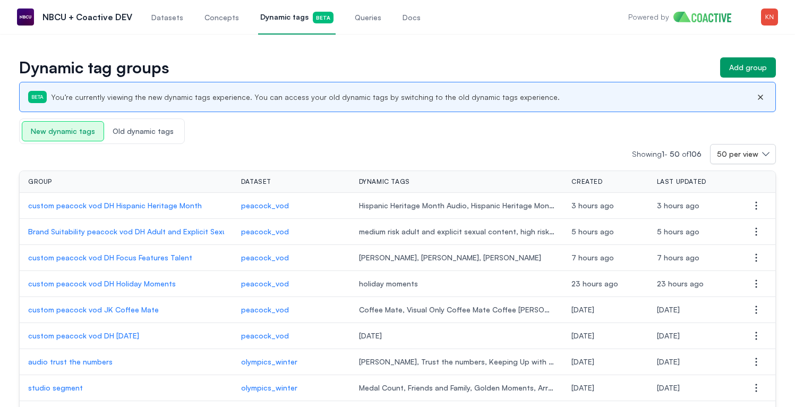
click at [169, 203] on p "custom peacock vod DH Hispanic Heritage Month" at bounding box center [126, 205] width 196 height 11
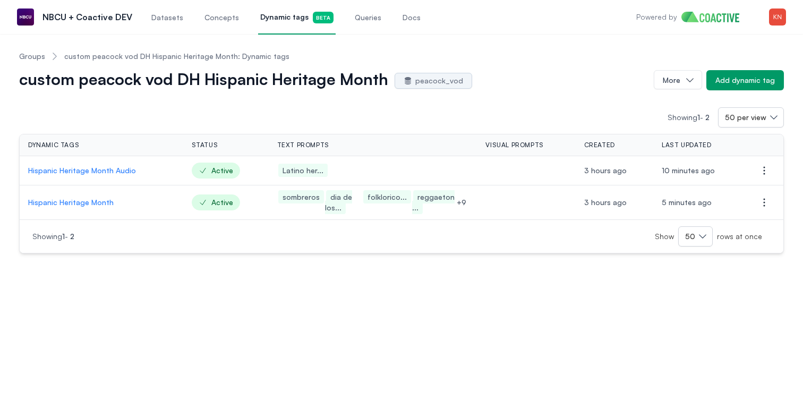
click at [33, 54] on link "Groups" at bounding box center [32, 56] width 26 height 11
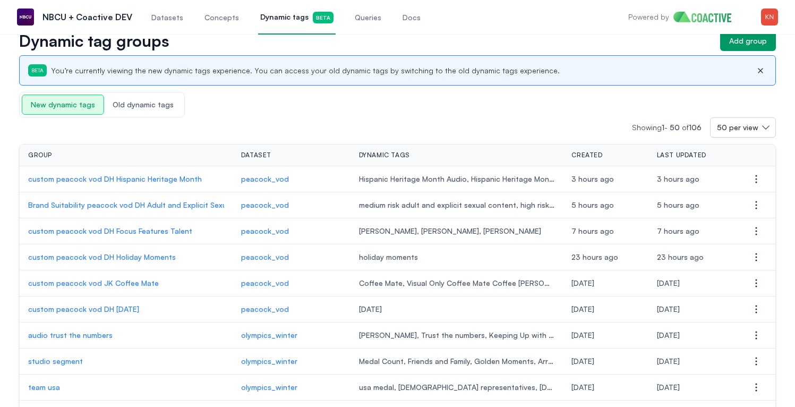
scroll to position [29, 0]
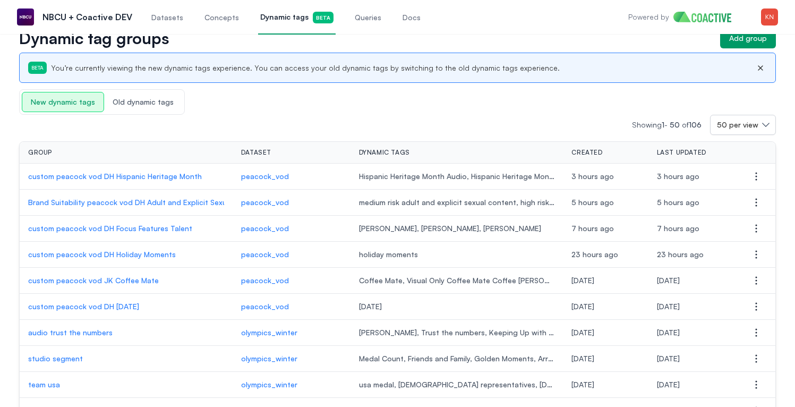
click at [152, 252] on p "custom peacock vod DH Holiday Moments" at bounding box center [126, 254] width 196 height 11
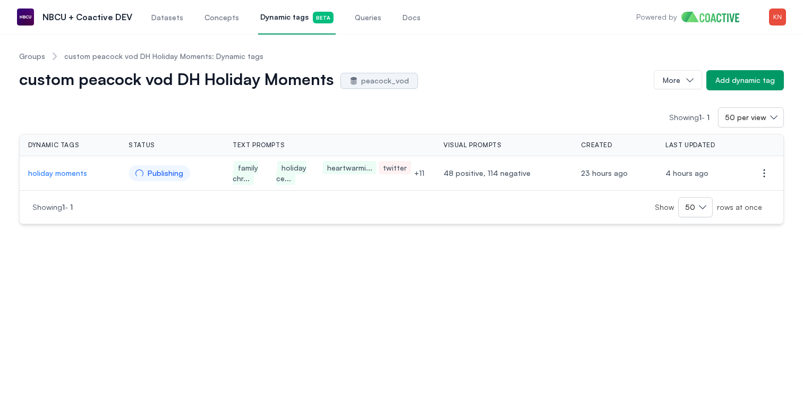
click at [66, 176] on p "holiday moments" at bounding box center [69, 173] width 83 height 11
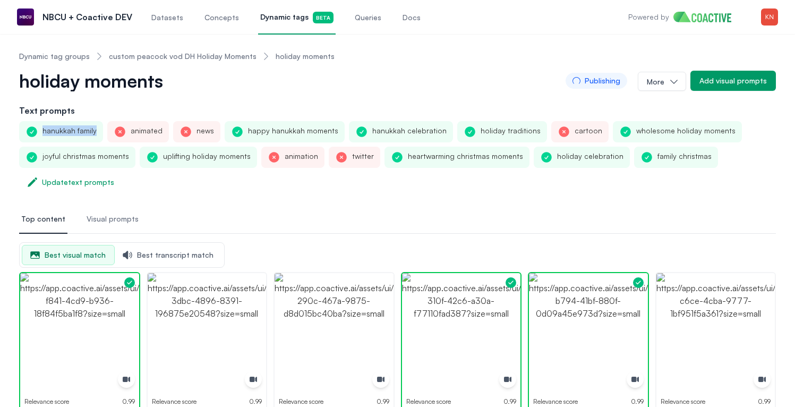
drag, startPoint x: 42, startPoint y: 128, endPoint x: 95, endPoint y: 134, distance: 52.4
click at [95, 134] on div "hanukkah family" at bounding box center [61, 131] width 84 height 21
copy div "hanukkah family"
click at [92, 184] on div "Update text prompts" at bounding box center [78, 182] width 72 height 11
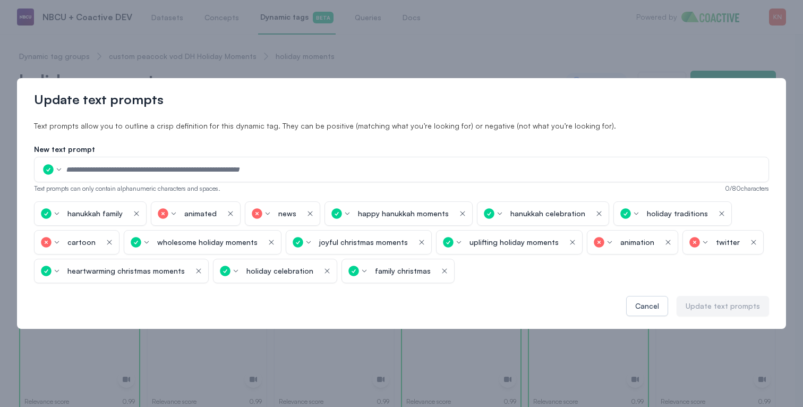
click at [136, 212] on icon "button" at bounding box center [136, 213] width 5 height 5
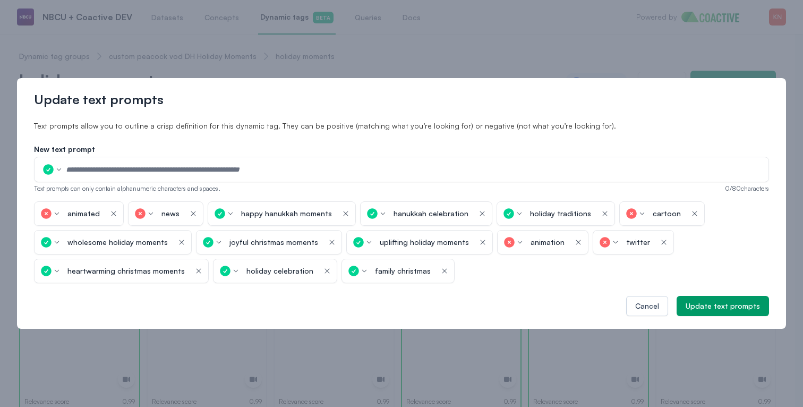
click at [157, 164] on input "text" at bounding box center [413, 169] width 697 height 16
paste input "**********"
type input "**********"
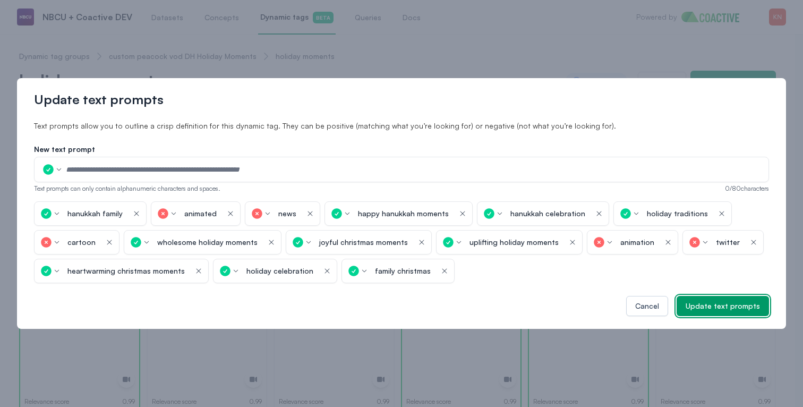
click at [710, 305] on div "Update text prompts" at bounding box center [723, 306] width 74 height 11
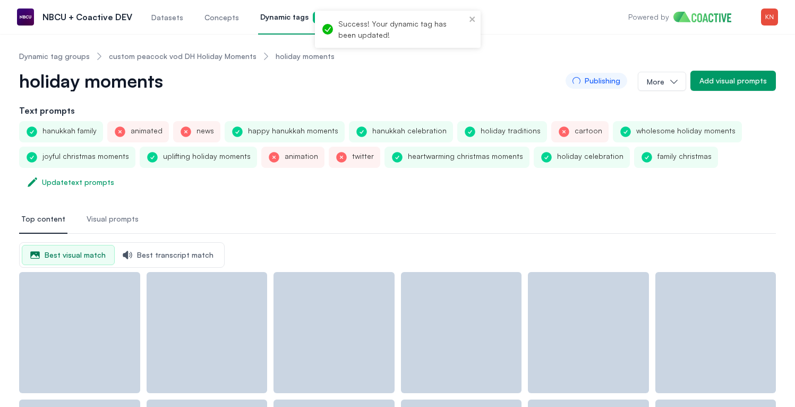
click at [641, 207] on nav "Top content Visual prompts" at bounding box center [397, 219] width 757 height 29
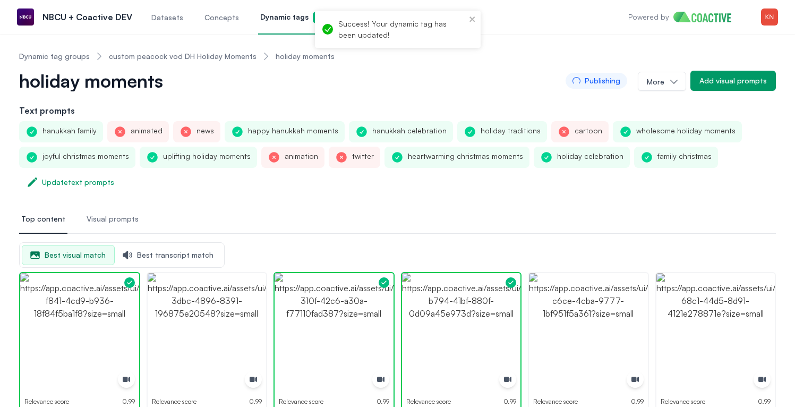
click at [198, 64] on ol "Dynamic tag groups custom peacock vod DH Holiday Moments holiday moments" at bounding box center [176, 56] width 315 height 28
click at [201, 59] on link "custom peacock vod DH Holiday Moments" at bounding box center [183, 56] width 148 height 11
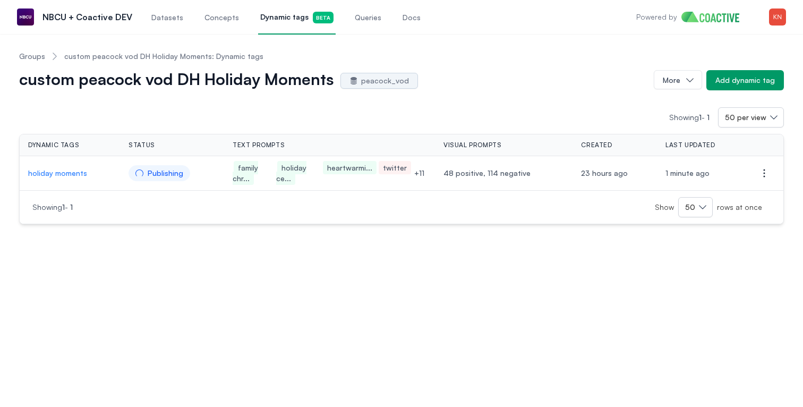
click at [35, 55] on link "Groups" at bounding box center [32, 56] width 26 height 11
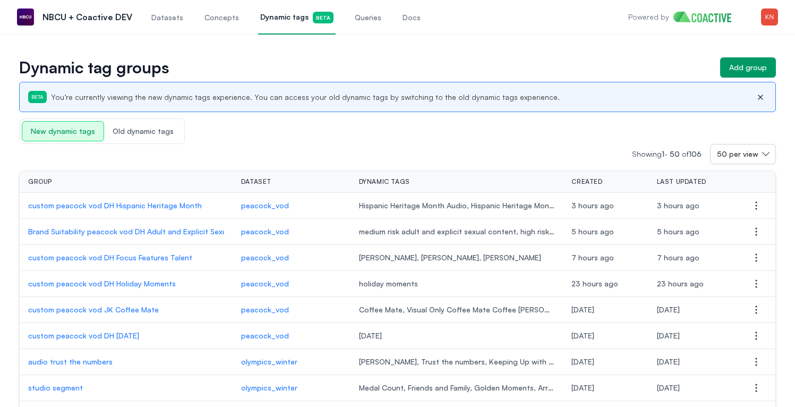
click at [153, 284] on p "custom peacock vod DH Holiday Moments" at bounding box center [126, 283] width 196 height 11
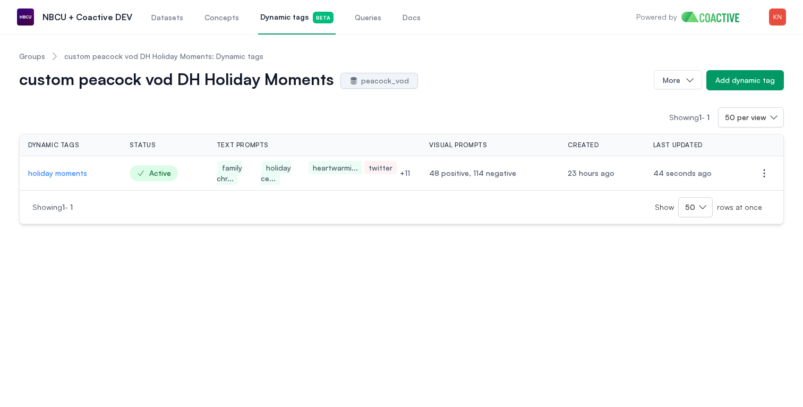
click at [38, 58] on link "Groups" at bounding box center [32, 56] width 26 height 11
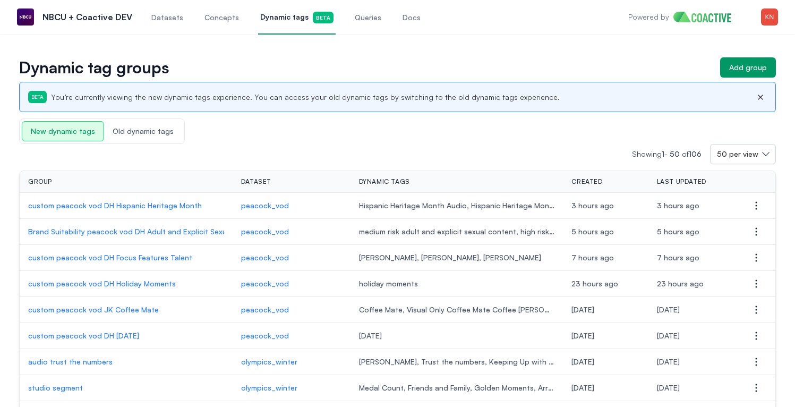
click at [350, 147] on div "Showing 1 - 50 of 106 50 per view" at bounding box center [397, 154] width 757 height 20
click at [761, 99] on icon "button" at bounding box center [760, 97] width 13 height 8
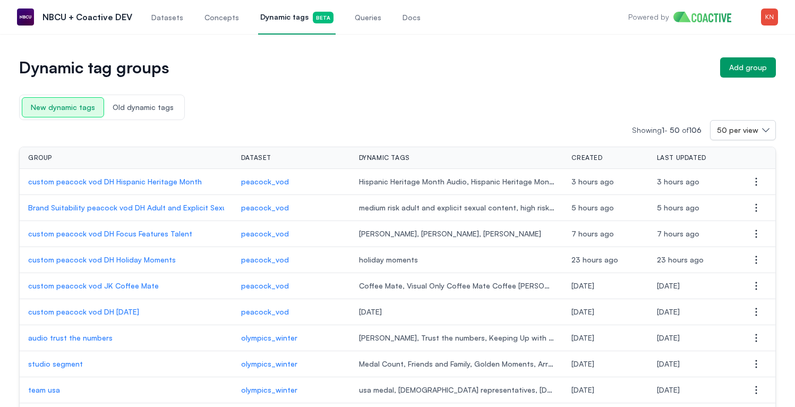
click at [172, 112] on span "Old dynamic tags" at bounding box center [143, 107] width 78 height 19
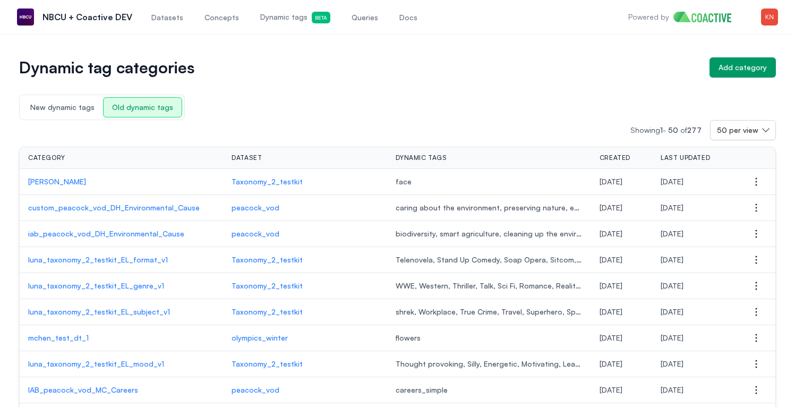
click at [80, 110] on span "New dynamic tags" at bounding box center [62, 107] width 81 height 19
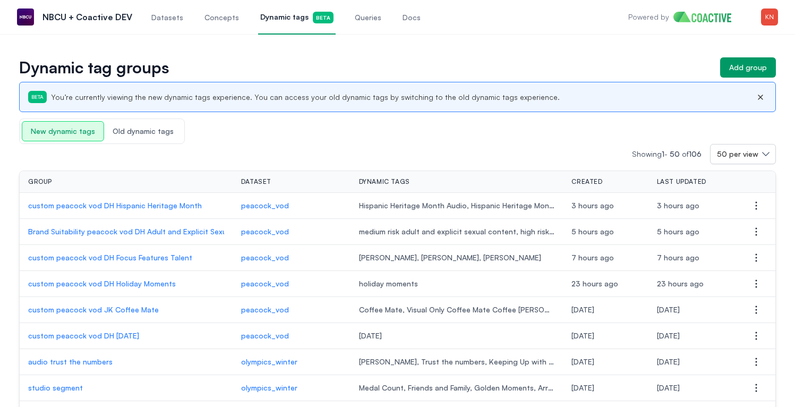
click at [762, 96] on icon "button" at bounding box center [760, 97] width 13 height 8
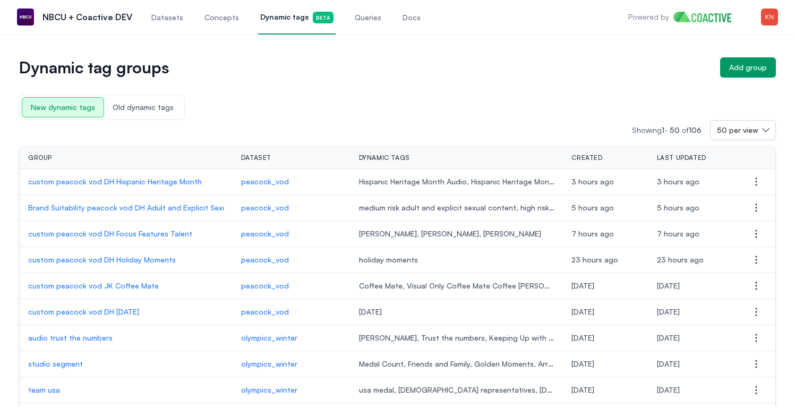
click at [155, 110] on span "Old dynamic tags" at bounding box center [143, 107] width 78 height 19
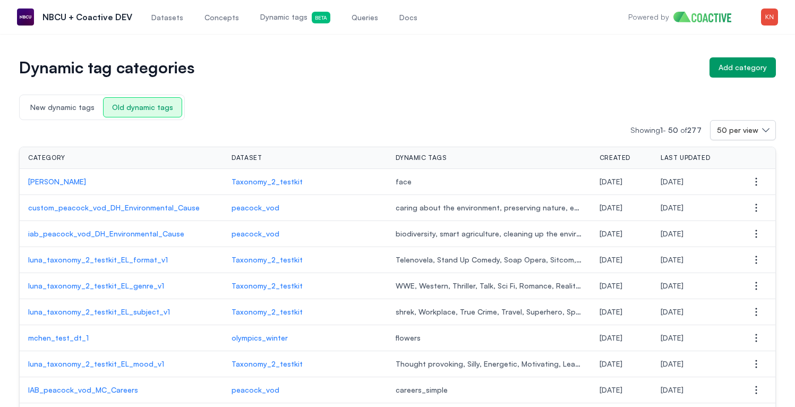
click at [65, 99] on span "New dynamic tags" at bounding box center [62, 107] width 81 height 19
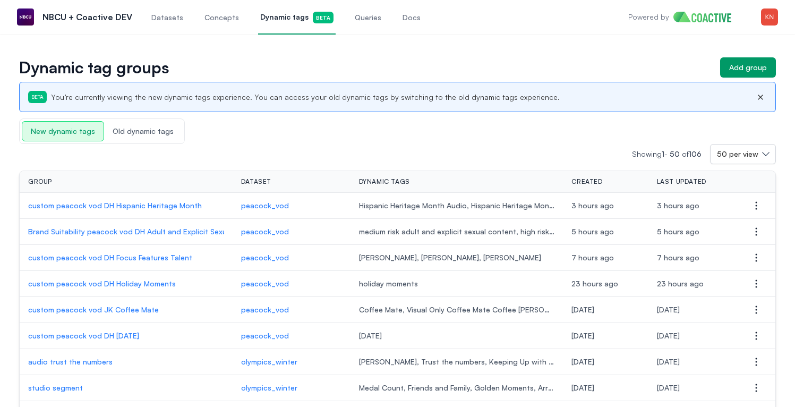
click at [759, 99] on icon "button" at bounding box center [760, 97] width 13 height 8
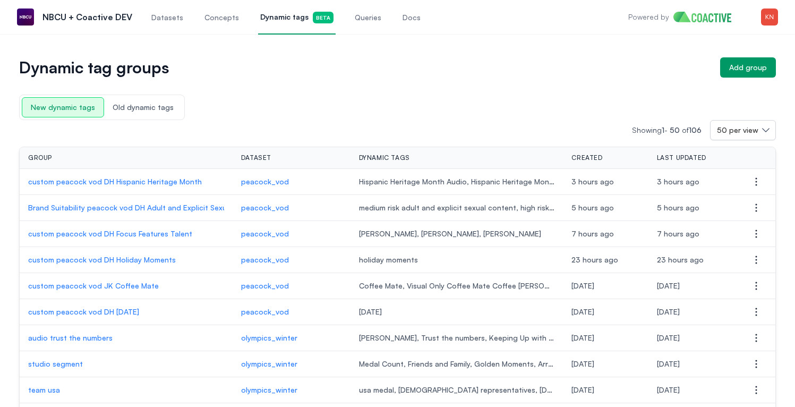
click at [183, 183] on p "custom peacock vod DH Hispanic Heritage Month" at bounding box center [127, 181] width 198 height 11
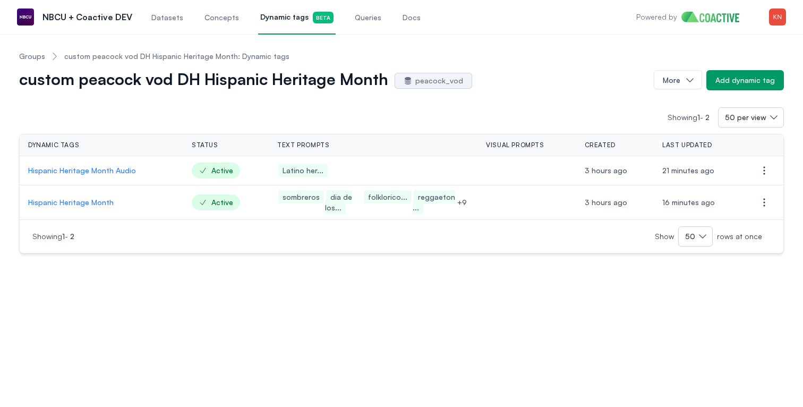
click at [27, 57] on link "Groups" at bounding box center [32, 56] width 26 height 11
